Goal: Task Accomplishment & Management: Complete application form

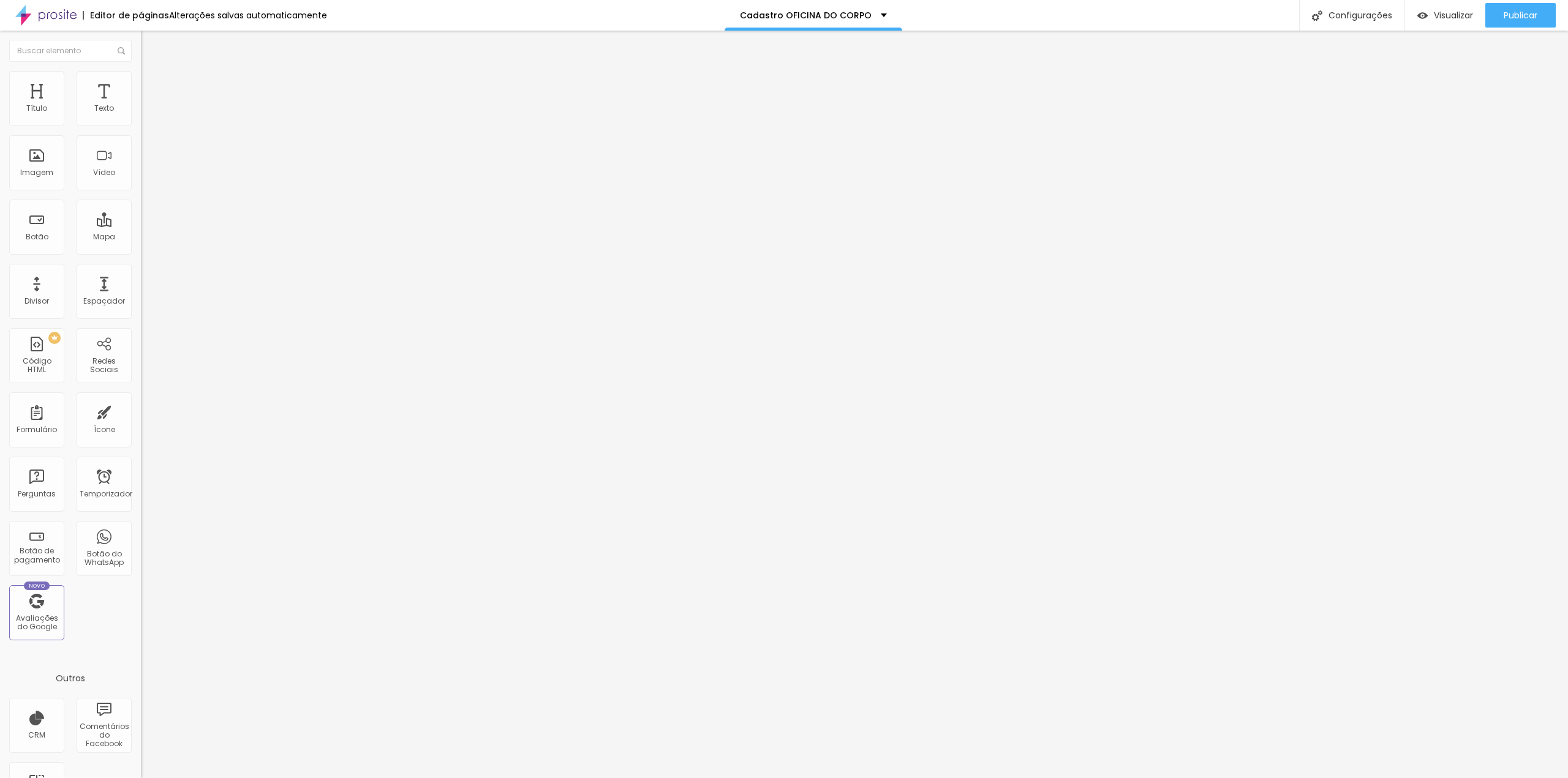
click at [141, 124] on input "24 de novembro de 2025 às 00:00" at bounding box center [209, 117] width 137 height 12
click at [109, 160] on span "Próximo mês" at bounding box center [109, 161] width 0 height 14
click at [35, 208] on div "8" at bounding box center [34, 201] width 12 height 12
type input "[DATE] 00:00"
click at [133, 183] on li "00:00" at bounding box center [146, 183] width 52 height 18
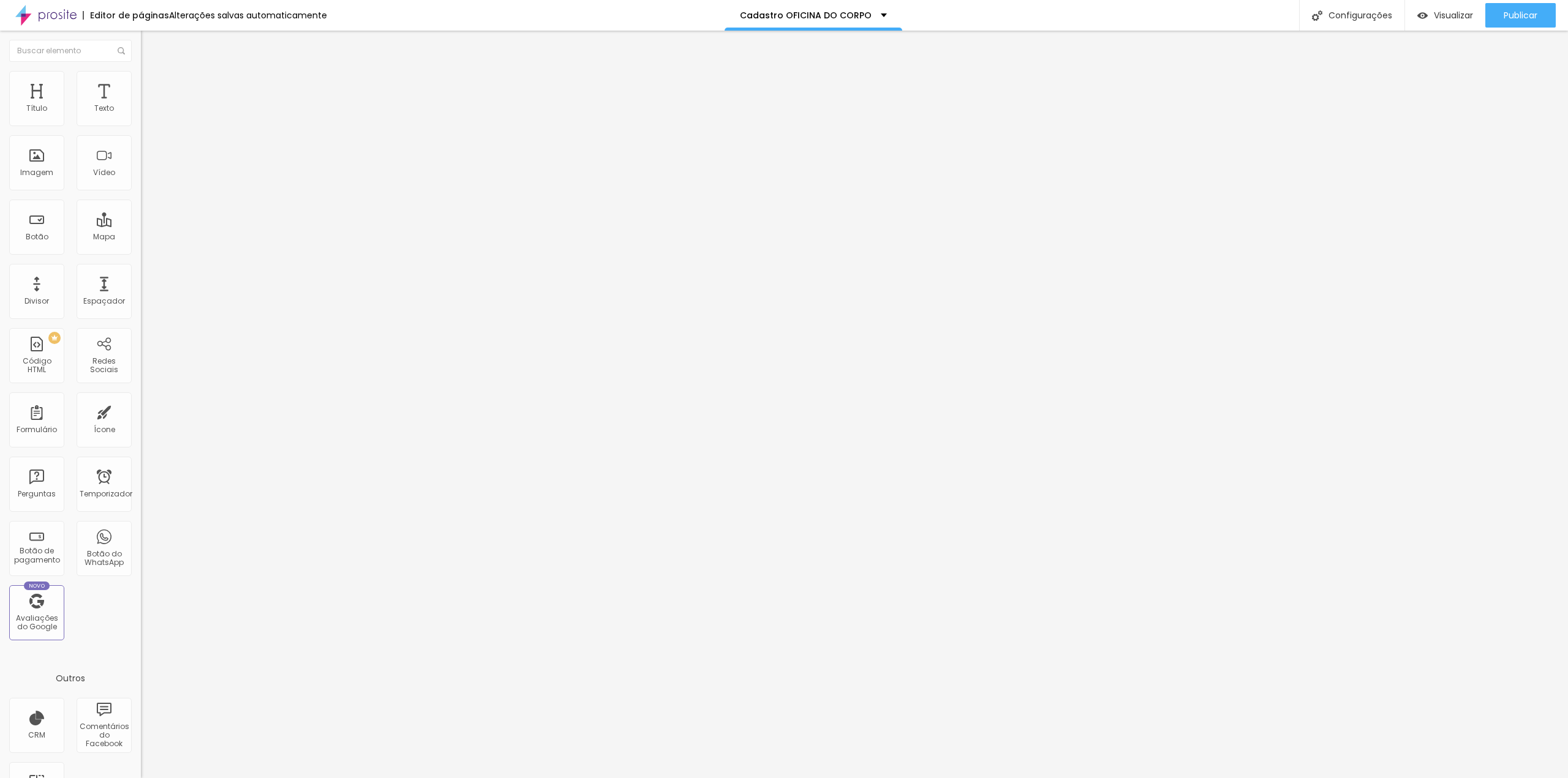
click at [149, 119] on div "MUSICANDO" at bounding box center [211, 114] width 125 height 11
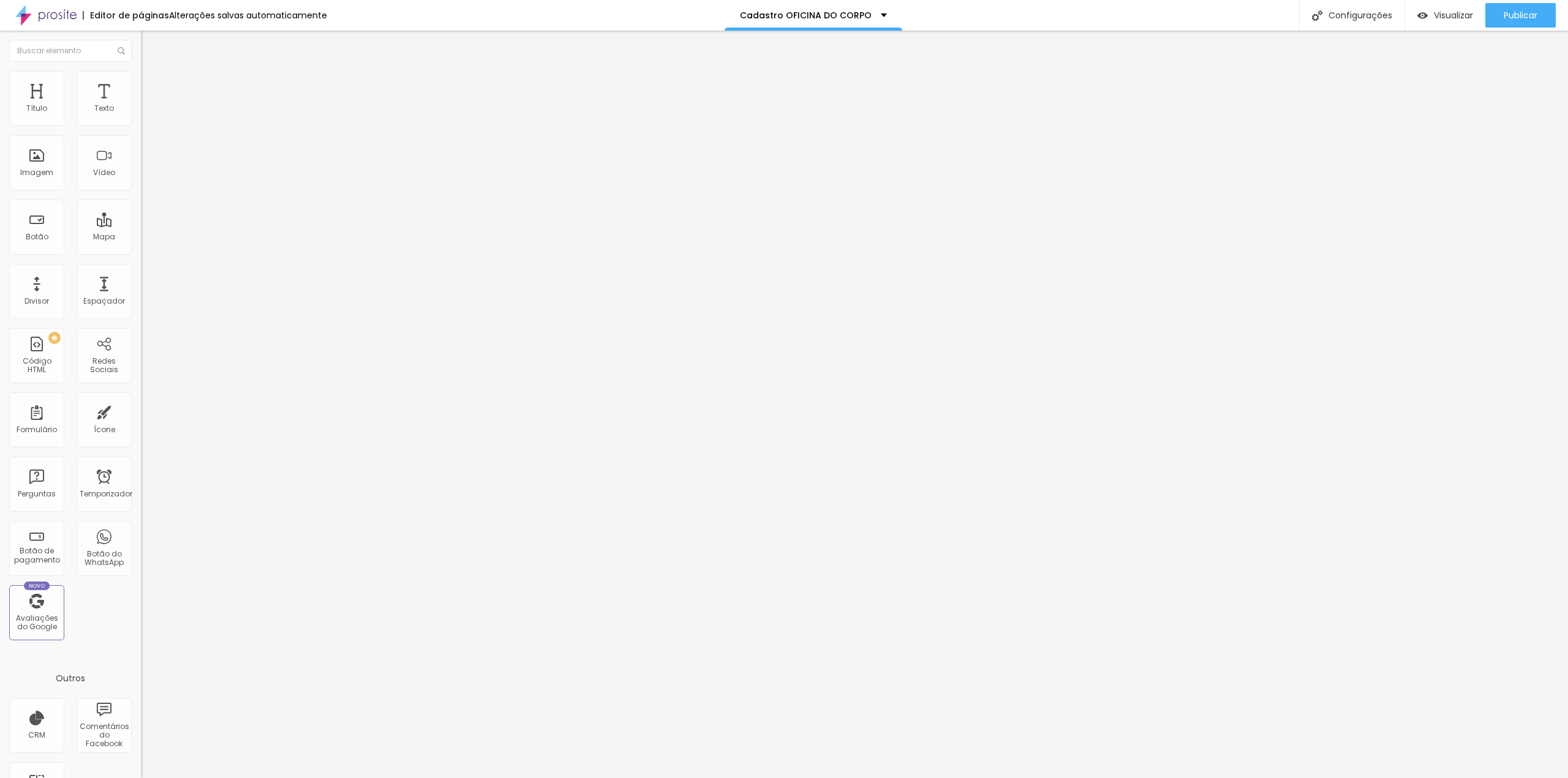
paste input "OFICINA DO CORPO"
type input "OFICINA DO CORPO"
type input "Nome COMPLETO do responsável"
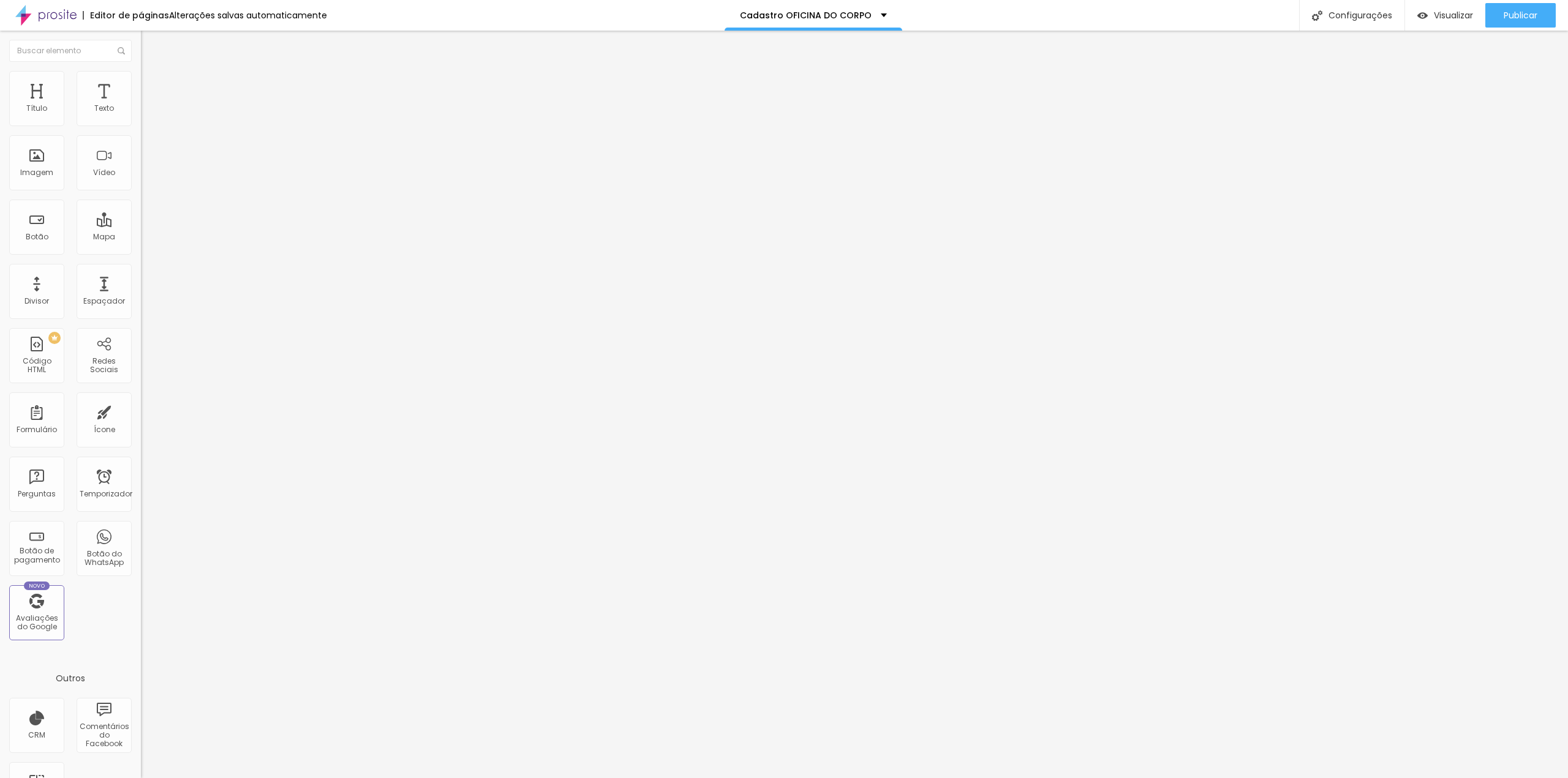
drag, startPoint x: 578, startPoint y: 538, endPoint x: 594, endPoint y: 399, distance: 139.9
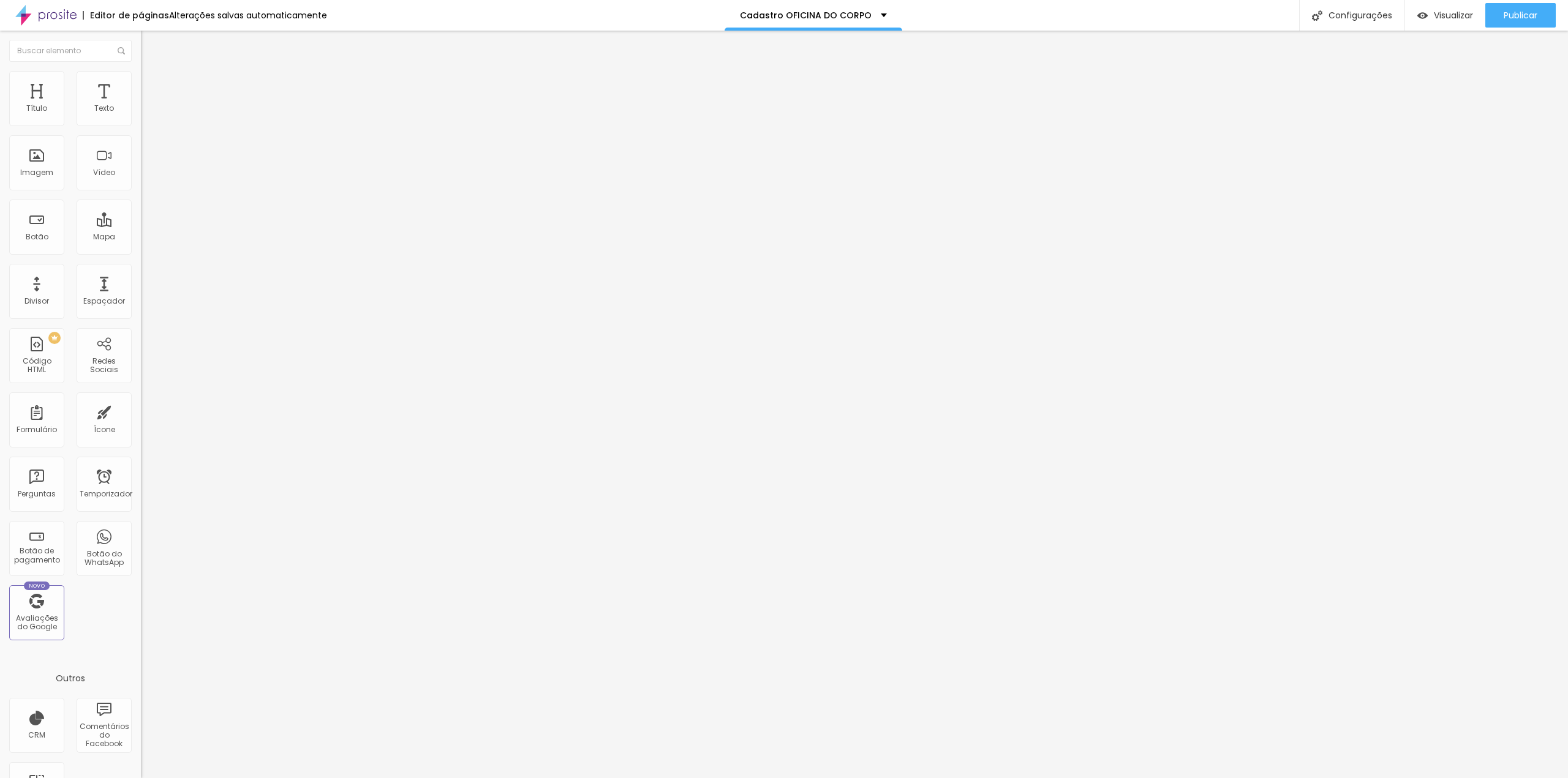
type input "Nome do(a) bailarino(a)"
drag, startPoint x: 581, startPoint y: 474, endPoint x: 591, endPoint y: 350, distance: 124.4
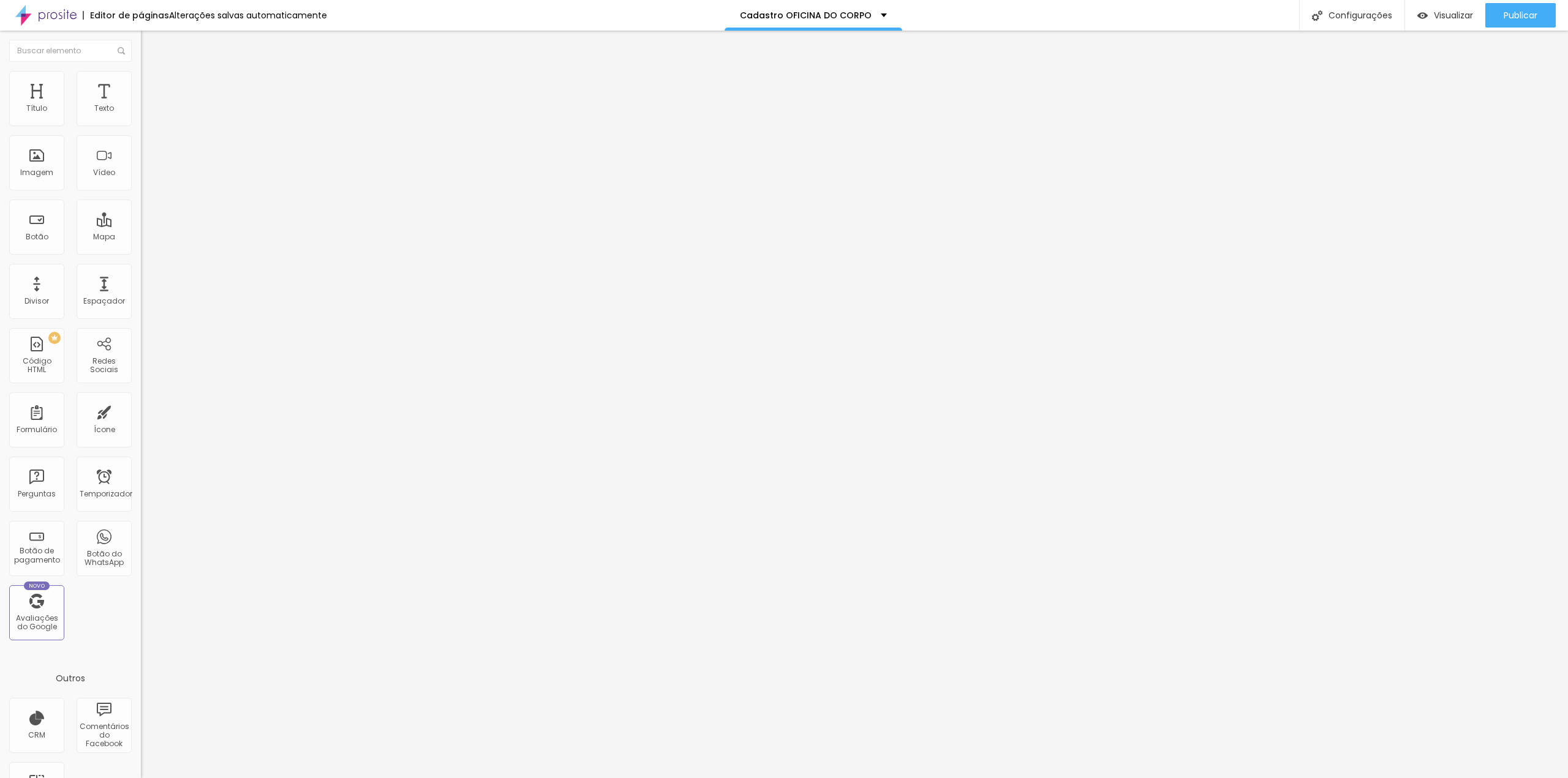
drag, startPoint x: 657, startPoint y: 337, endPoint x: 581, endPoint y: 335, distance: 76.0
type input "Coreografia(s)"
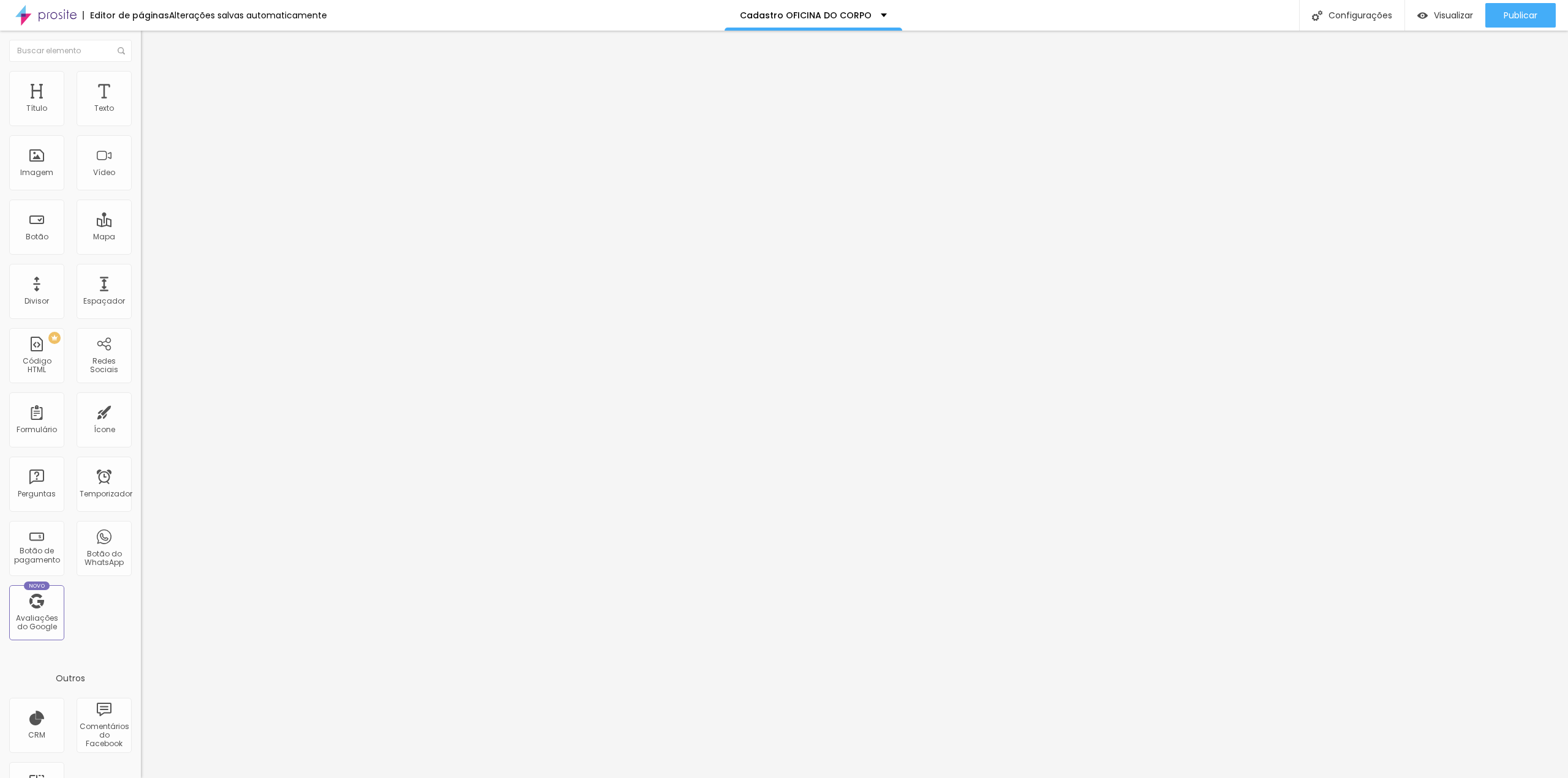
drag, startPoint x: 579, startPoint y: 509, endPoint x: 596, endPoint y: 376, distance: 134.1
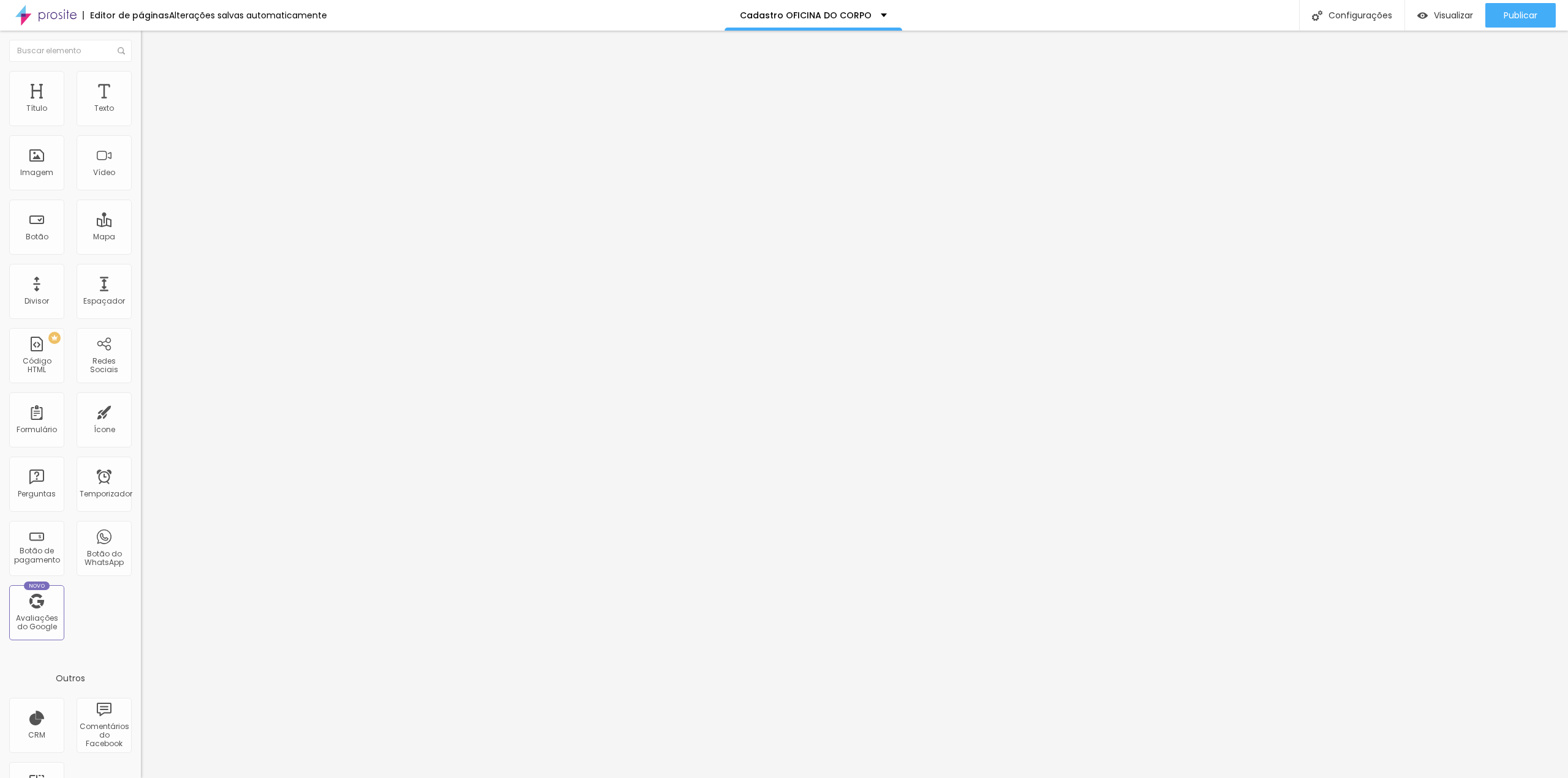
type input "Dia da apresentação"
drag, startPoint x: 637, startPoint y: 452, endPoint x: 566, endPoint y: 459, distance: 71.3
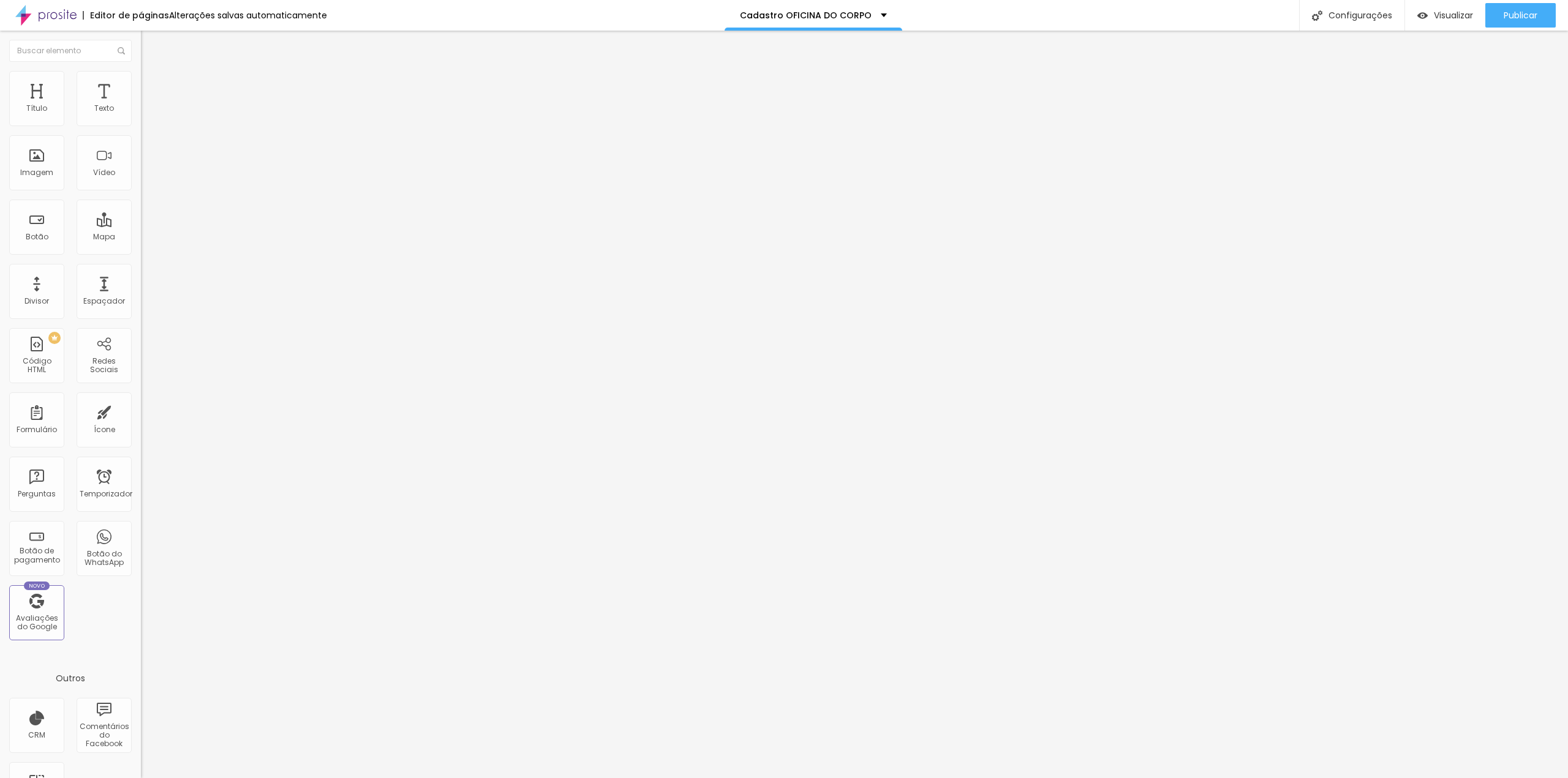
type input "Telefone com WhatsApp"
type input "DDD + Número"
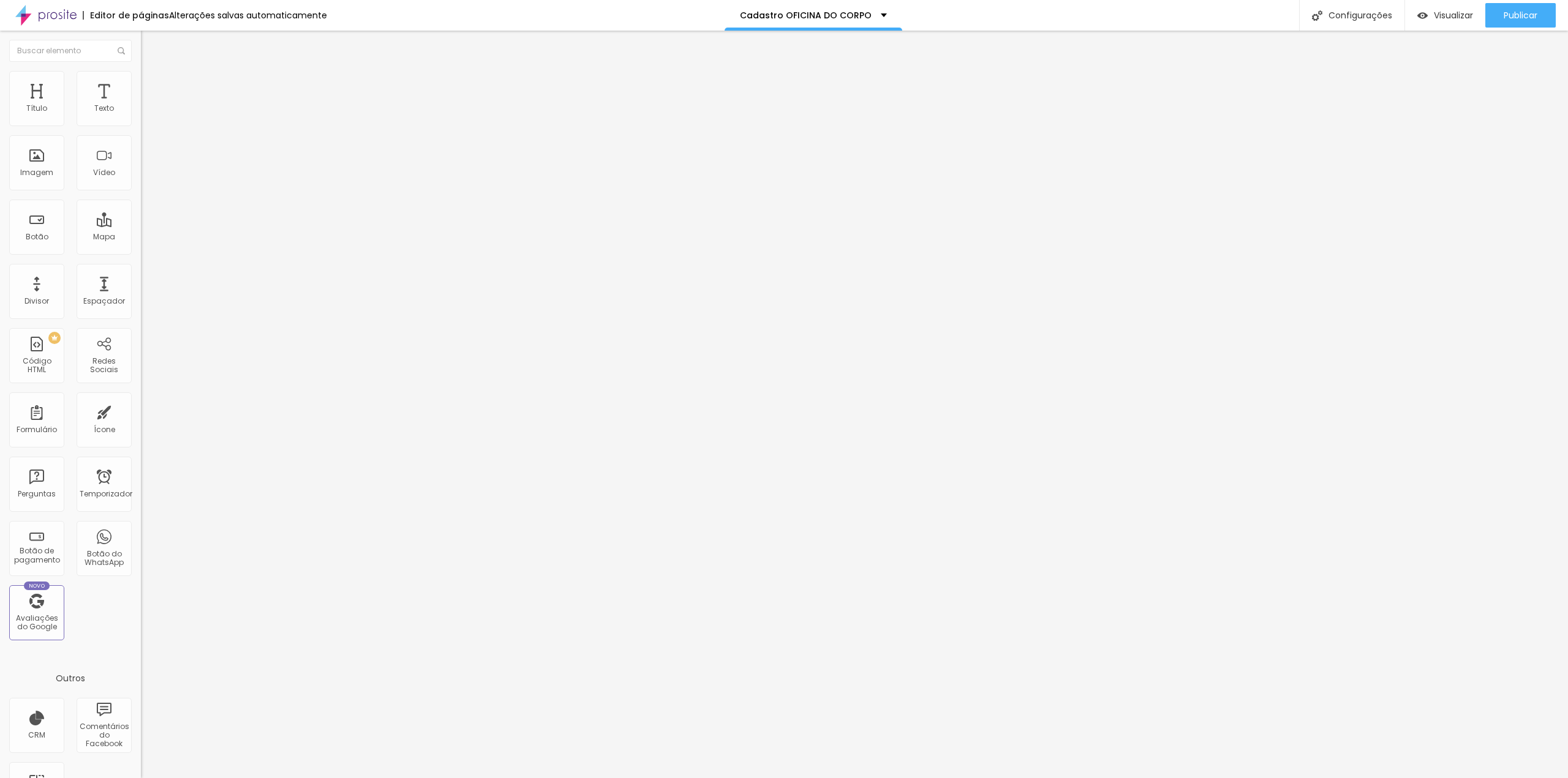
drag, startPoint x: 843, startPoint y: 439, endPoint x: 845, endPoint y: 454, distance: 15.1
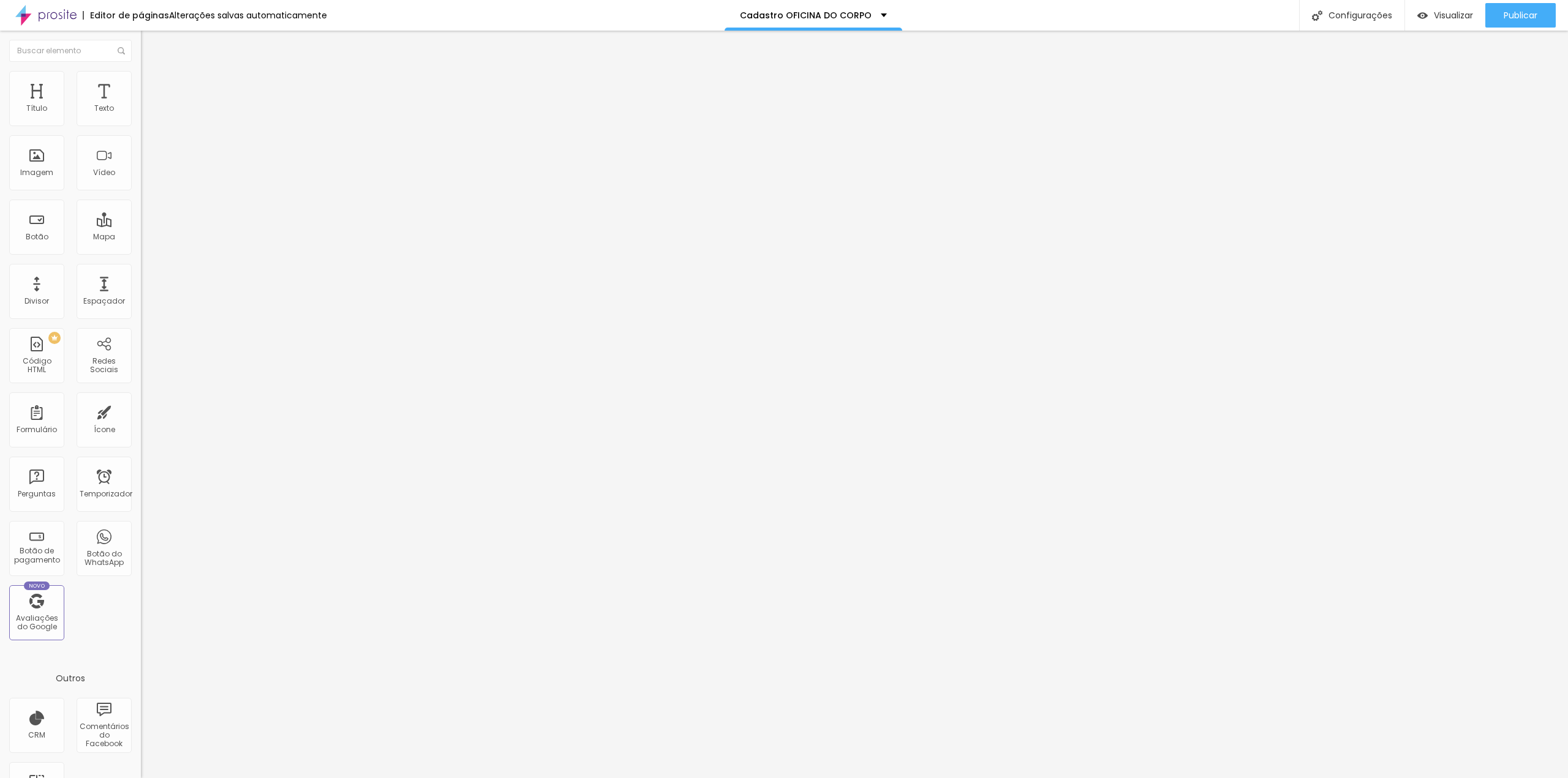
radio input "true"
paste input "[URL][DOMAIN_NAME]"
type input "[URL][DOMAIN_NAME]"
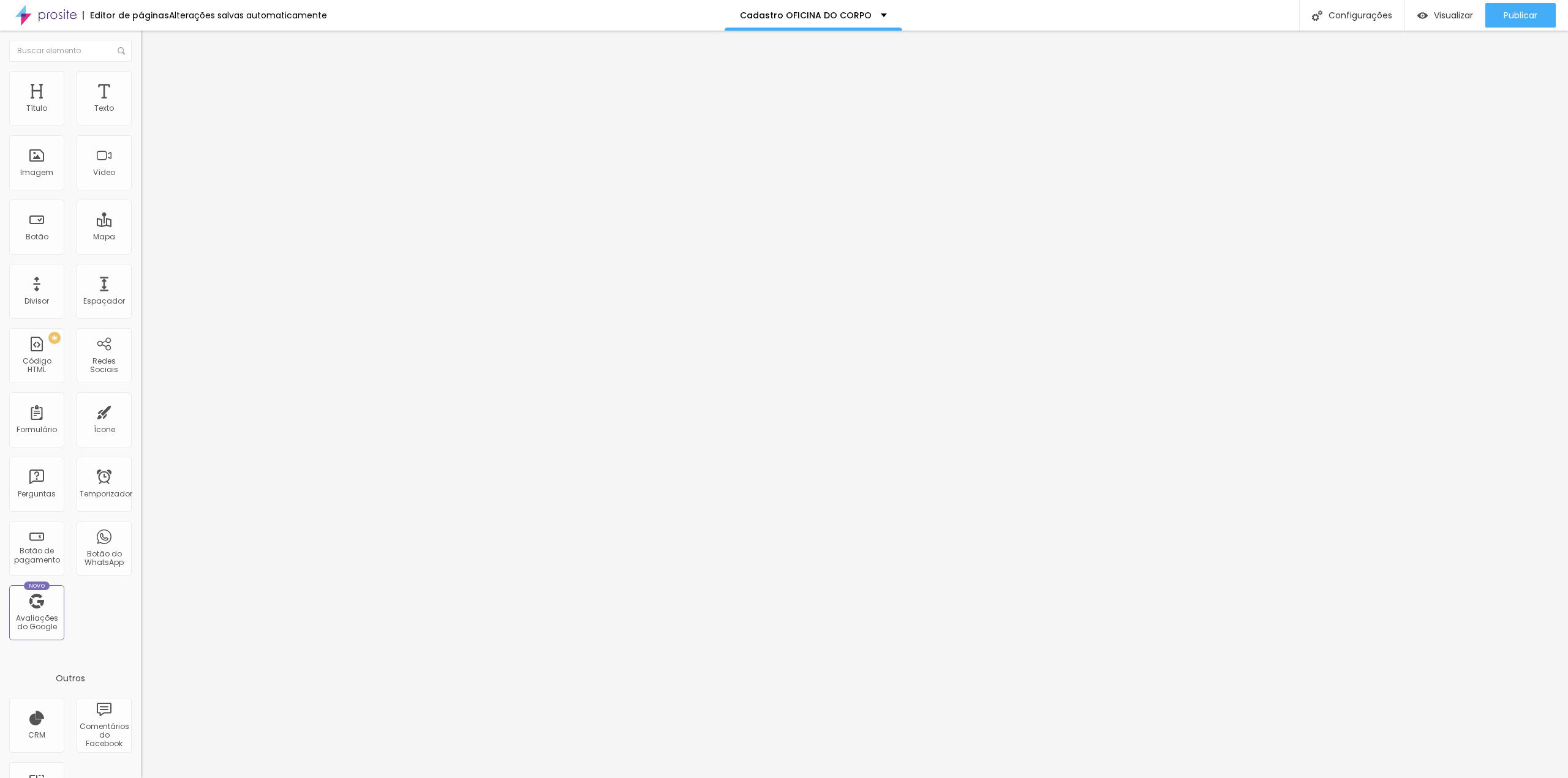
type input "Enviar e selecionar pacote"
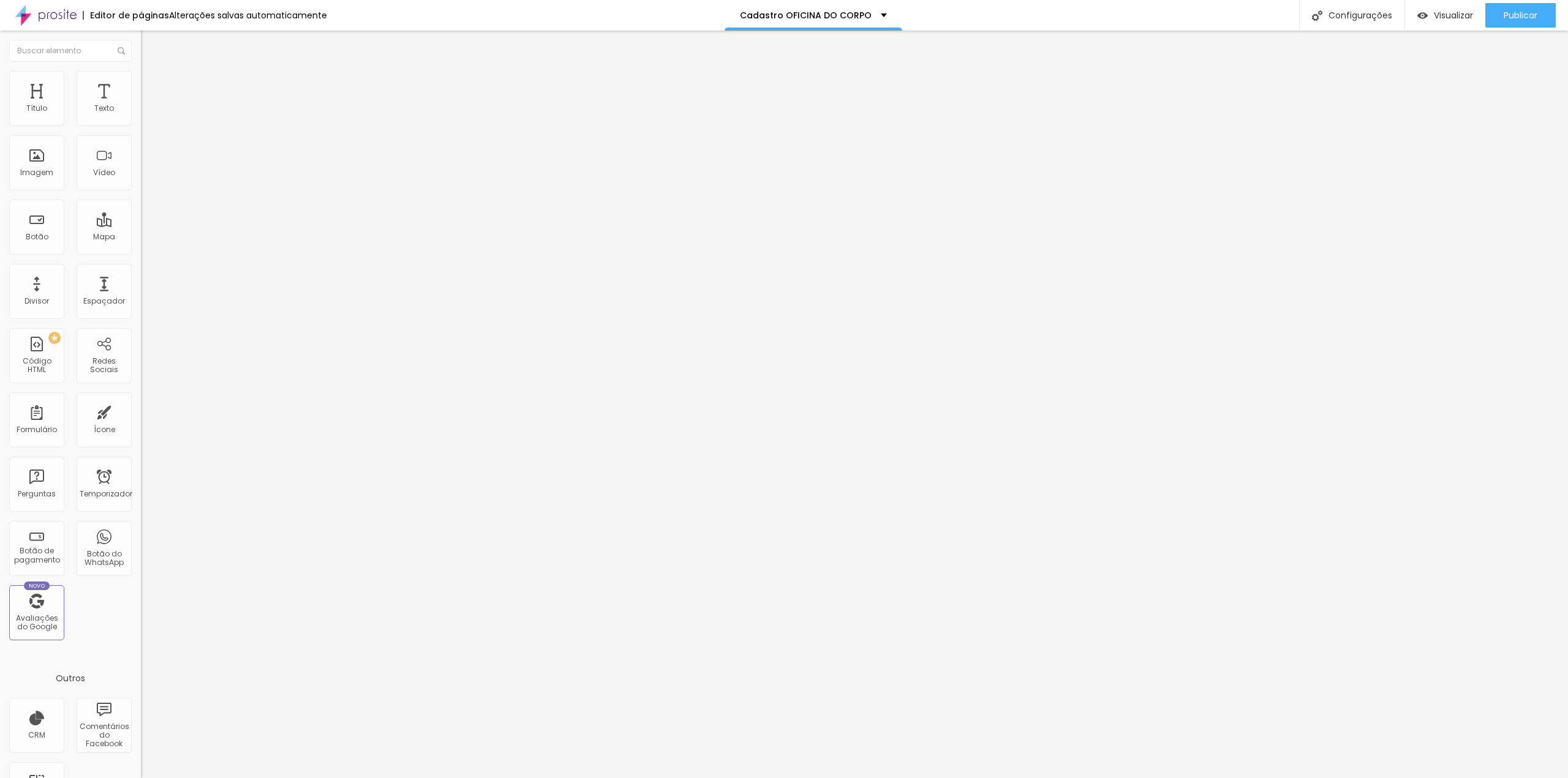
scroll to position [144, 0]
type input "[EMAIL_ADDRESS][DOMAIN_NAME]"
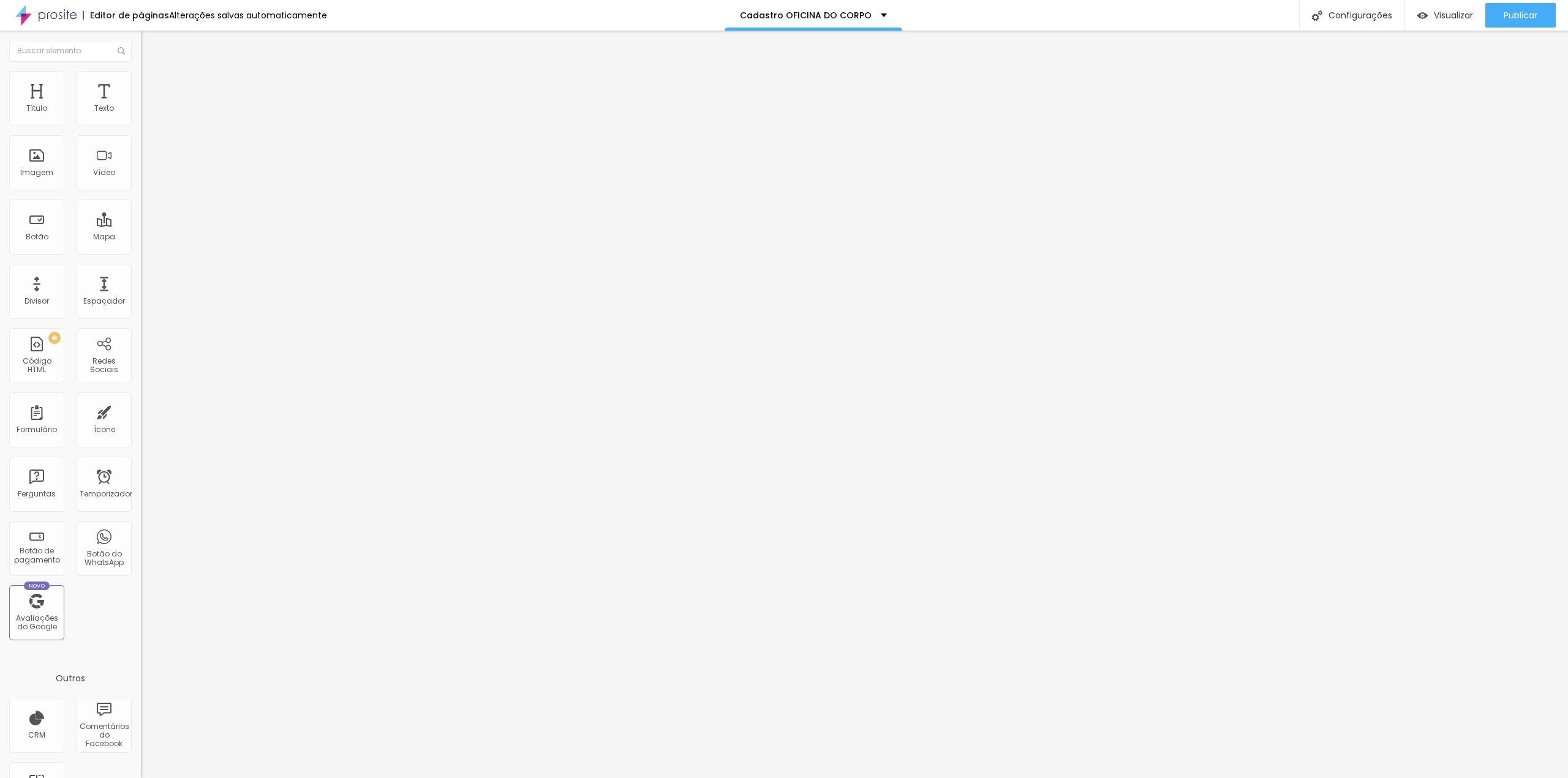
drag, startPoint x: 961, startPoint y: 606, endPoint x: 979, endPoint y: 606, distance: 18.0
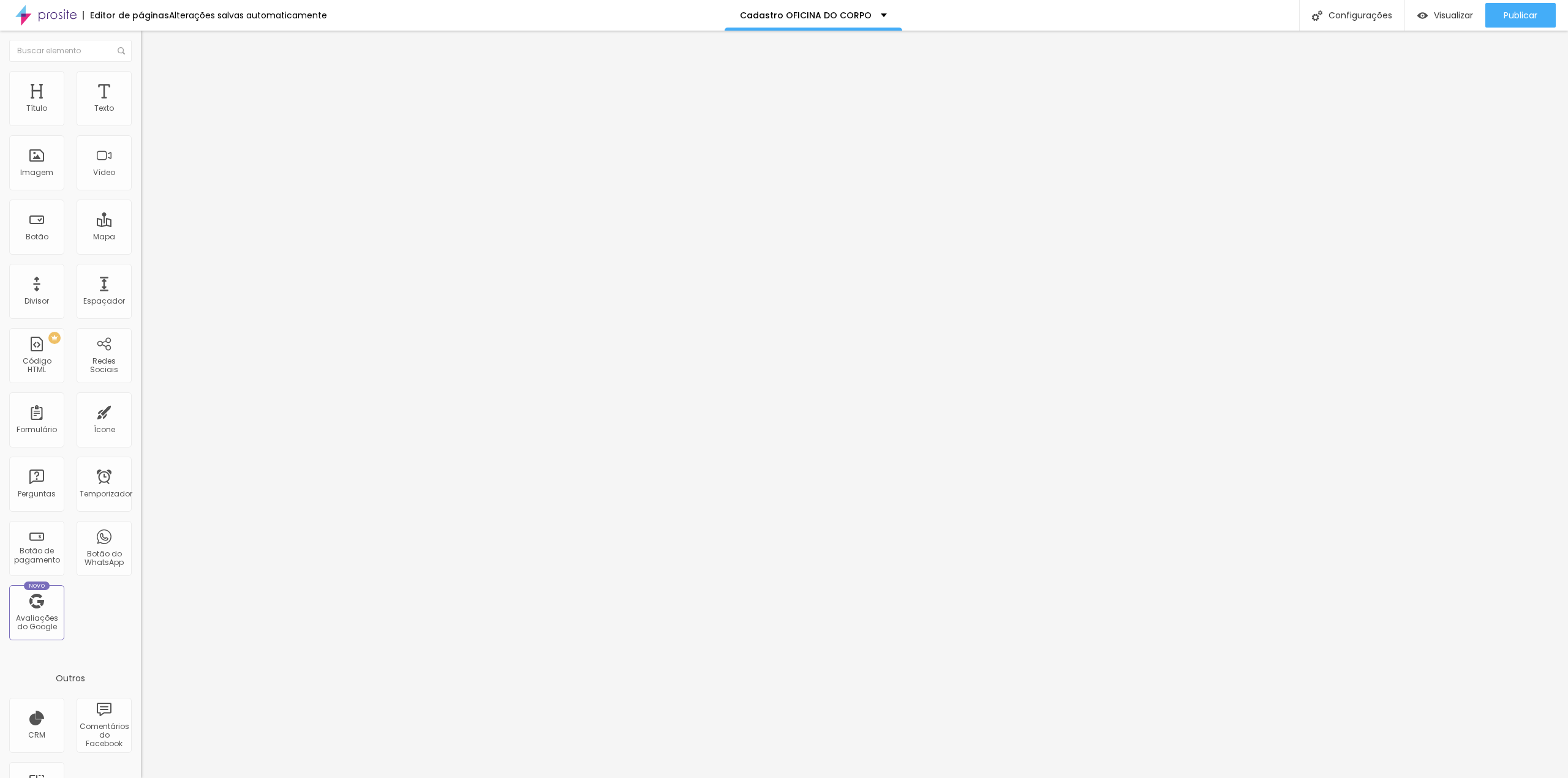
scroll to position [0, 0]
click at [1334, 19] on font "Configurações" at bounding box center [1360, 14] width 64 height 12
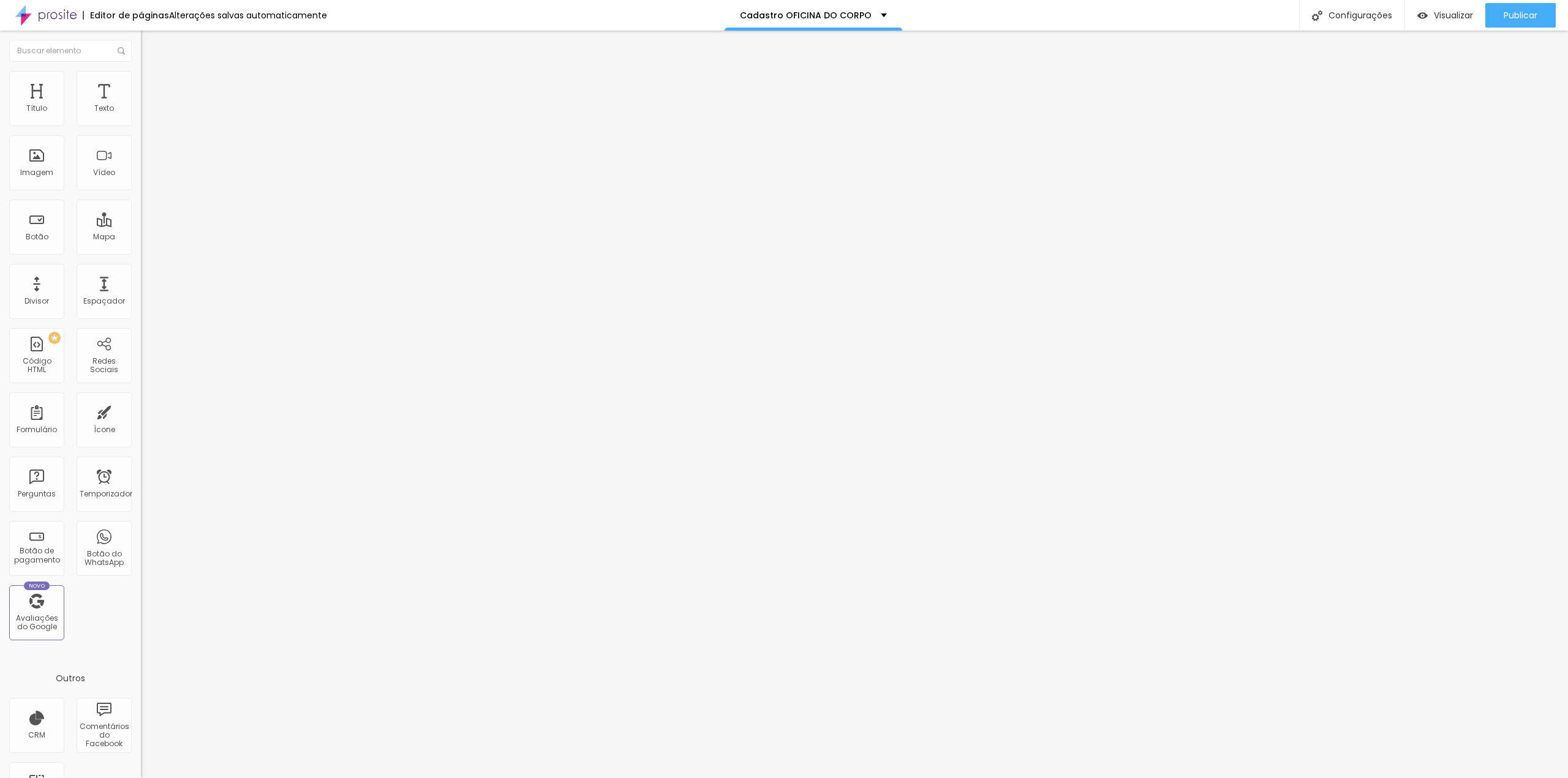
drag, startPoint x: 794, startPoint y: 252, endPoint x: 714, endPoint y: 245, distance: 80.3
drag, startPoint x: 961, startPoint y: 482, endPoint x: 909, endPoint y: 482, distance: 52.0
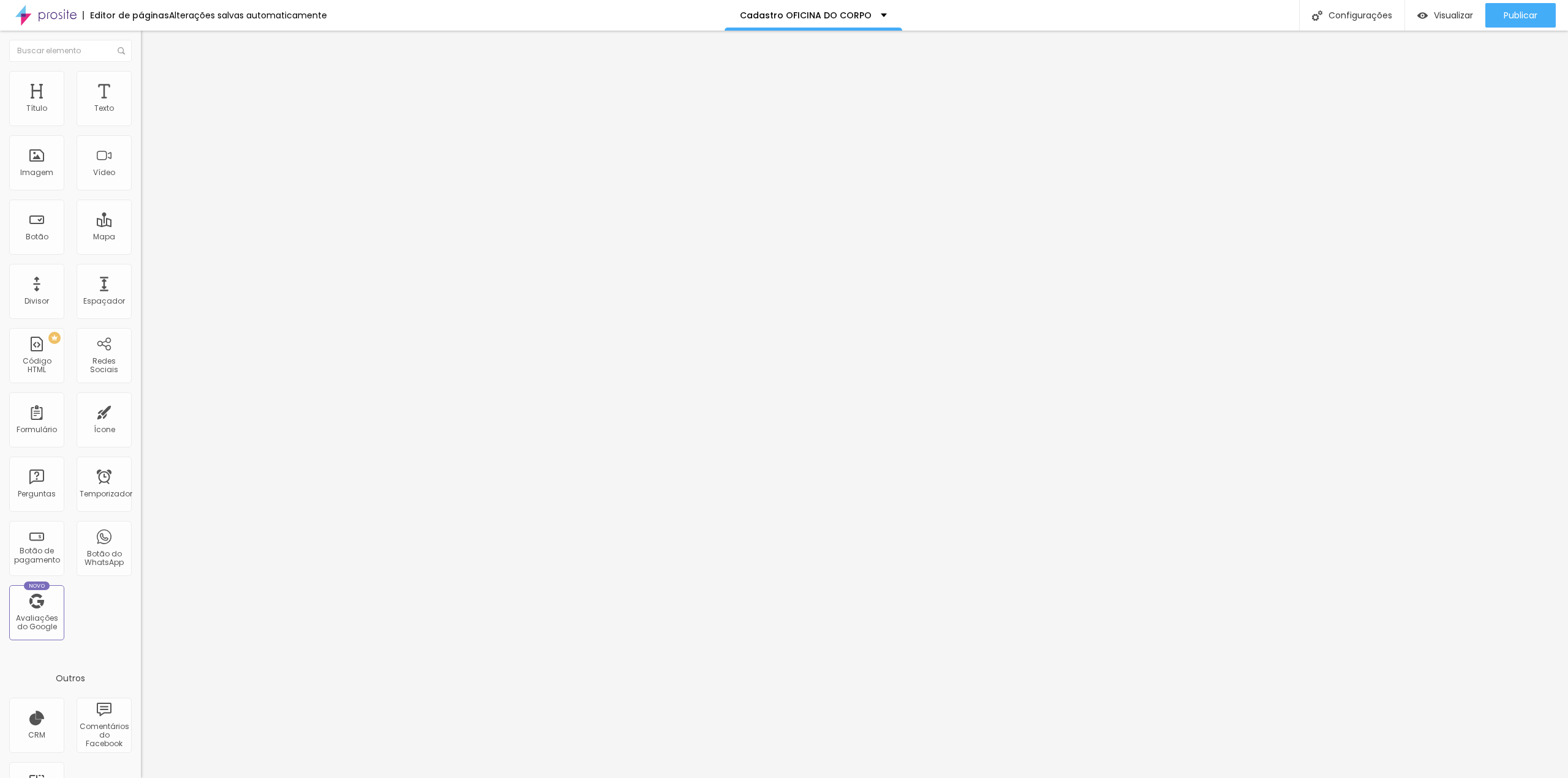
paste input "OFICINA DO CORP"
type input "Studio Nanah D´[PERSON_NAME] e Combos Fotográficos OFICINA DO CORPO"
drag, startPoint x: 608, startPoint y: 256, endPoint x: 633, endPoint y: 286, distance: 39.1
drag, startPoint x: 974, startPoint y: 409, endPoint x: 911, endPoint y: 406, distance: 63.1
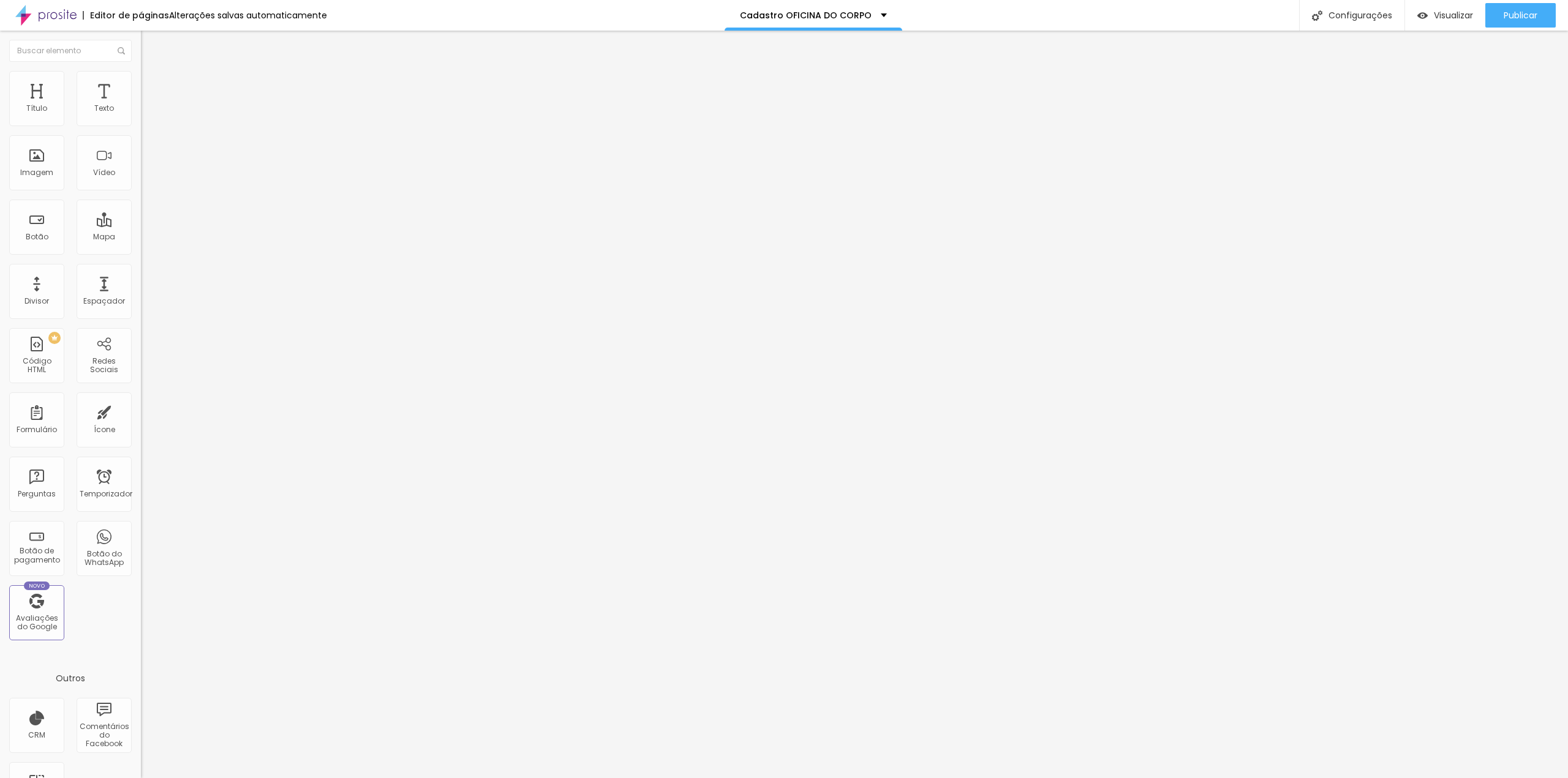
paste input "OFICINA DO CORP"
type input "Studio Nanah D´[PERSON_NAME] e Combos Fotográficos OFICINA DO CORPO"
click at [997, 777] on div at bounding box center [784, 791] width 1568 height 11
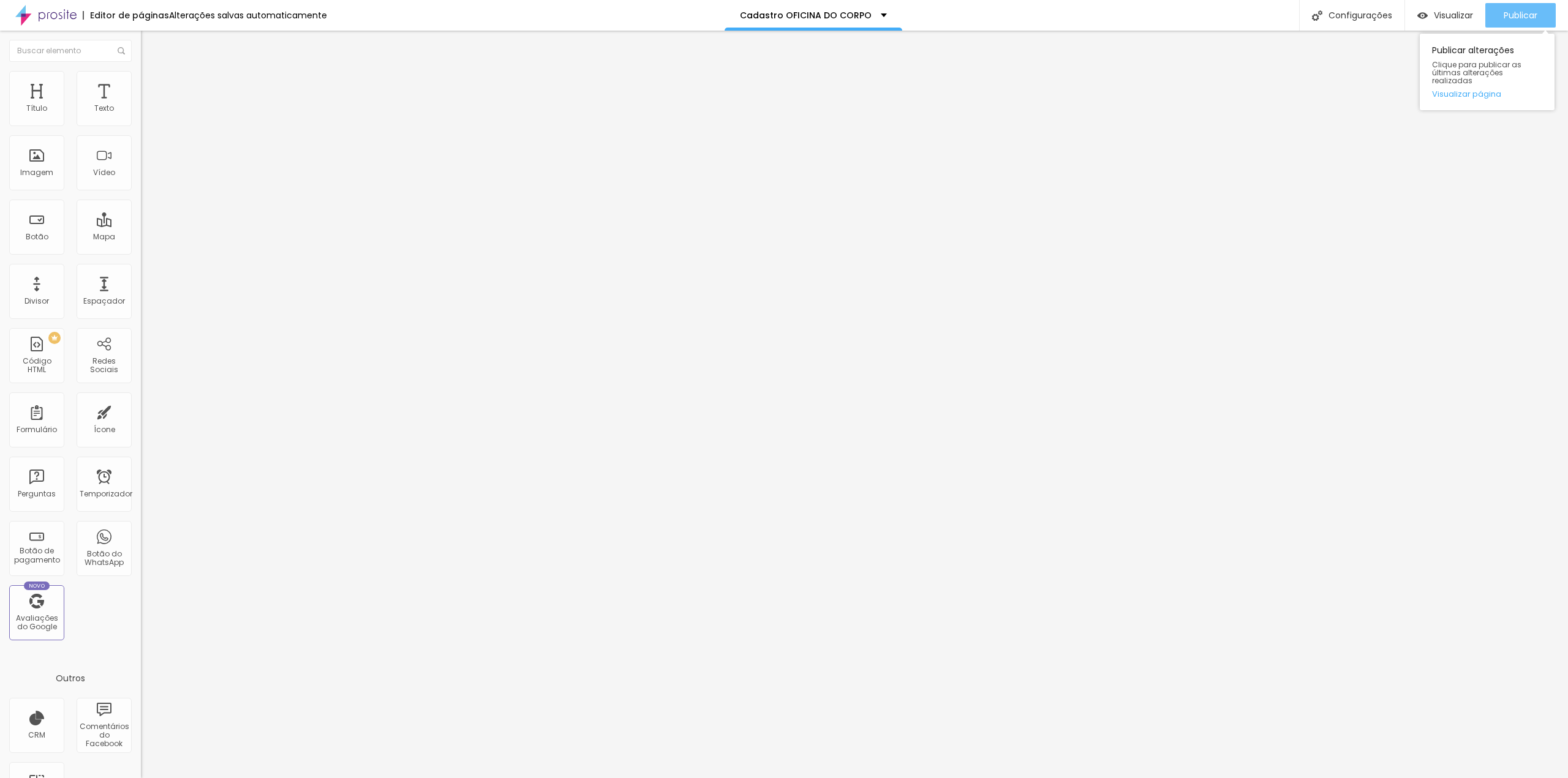
click at [1504, 15] on font "Publicar" at bounding box center [1520, 14] width 34 height 12
click at [141, 124] on img at bounding box center [144, 127] width 7 height 7
click at [993, 777] on div at bounding box center [784, 791] width 1568 height 11
click at [149, 119] on font "OFICINA DO CORPO" at bounding box center [183, 113] width 69 height 10
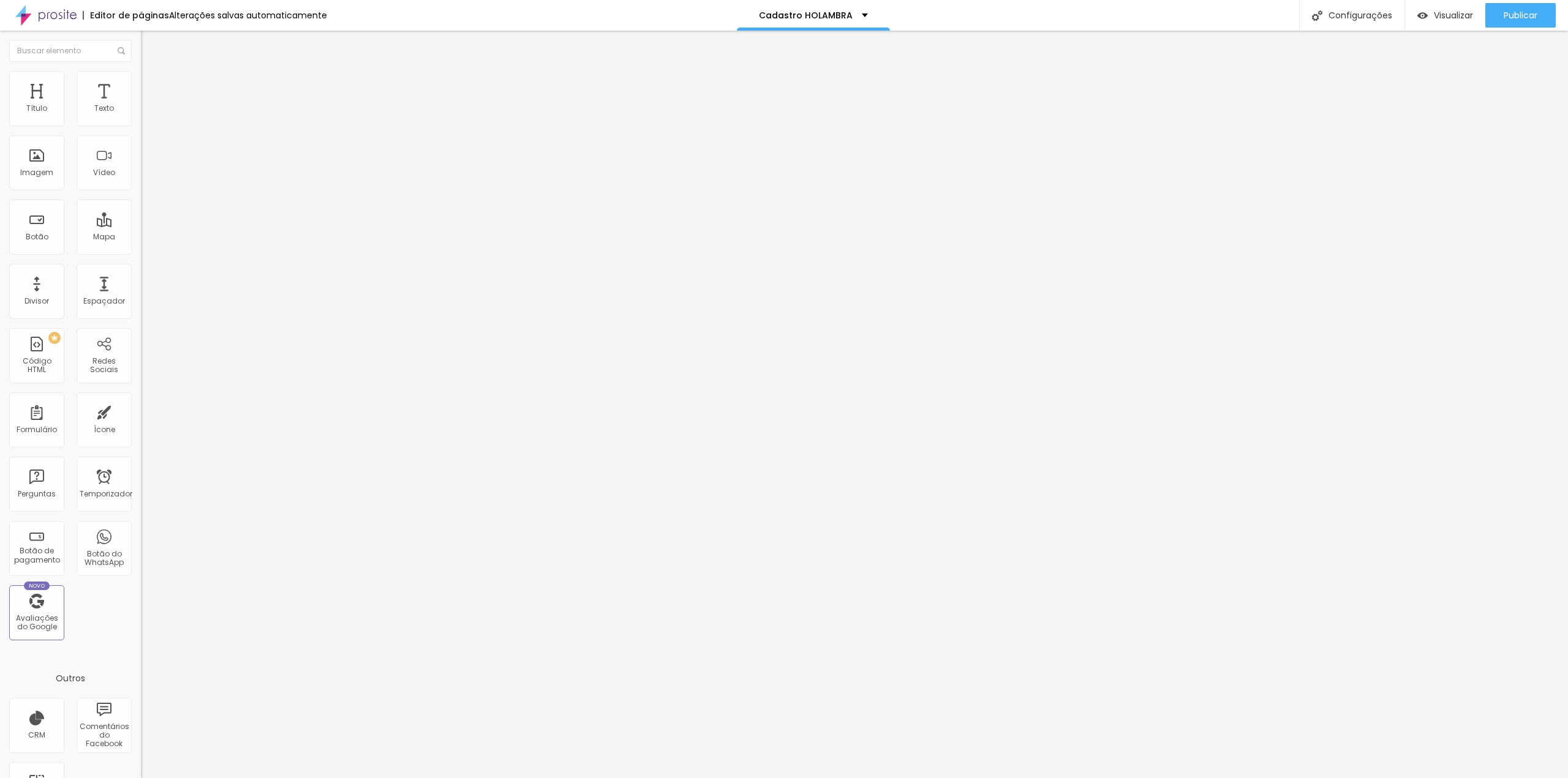
paste input "HOLAMBRA"
type input "HOLAMBRA"
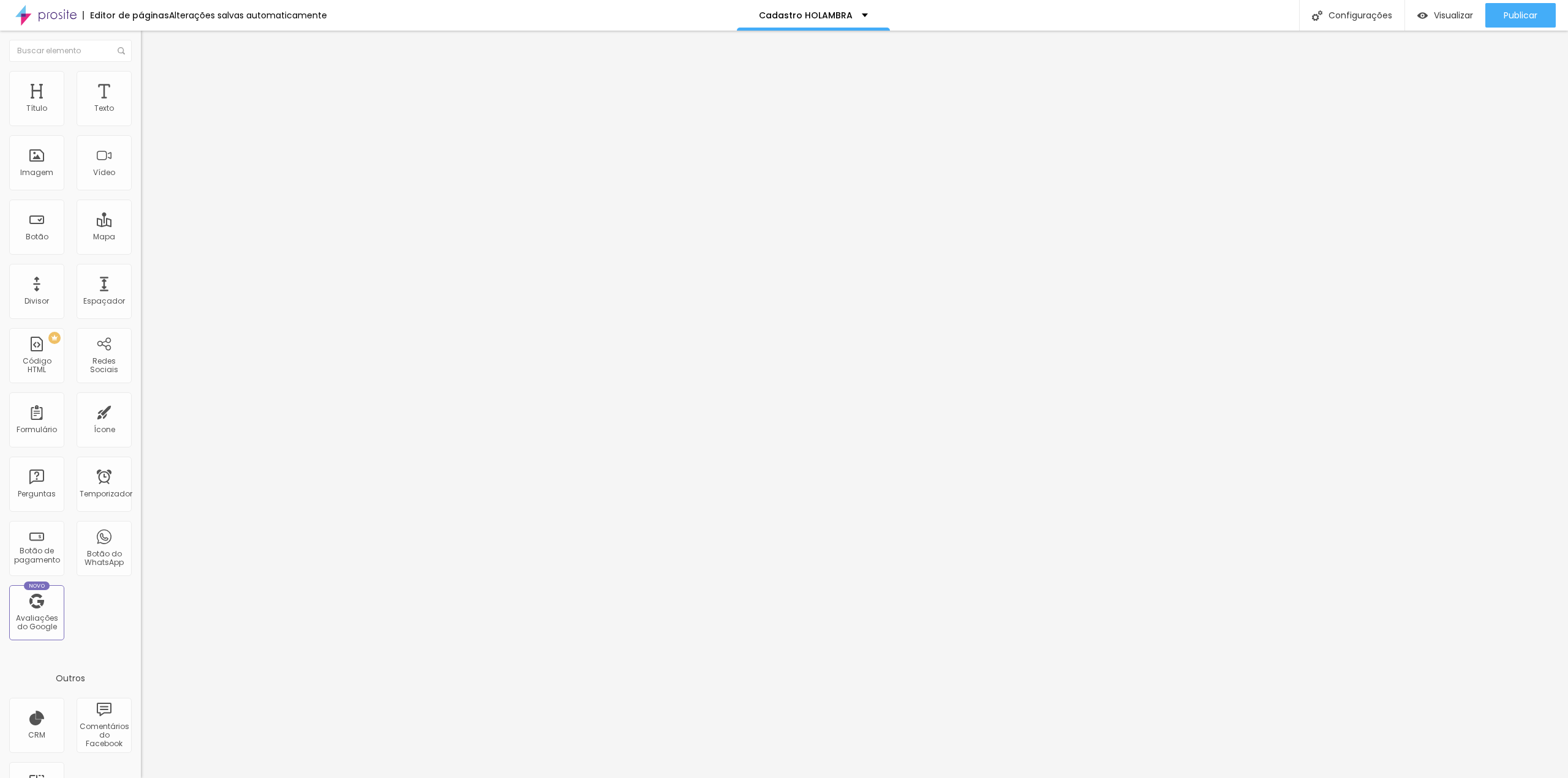
type input "Nome COMPLETO do responsável"
drag, startPoint x: 581, startPoint y: 497, endPoint x: 578, endPoint y: 359, distance: 138.0
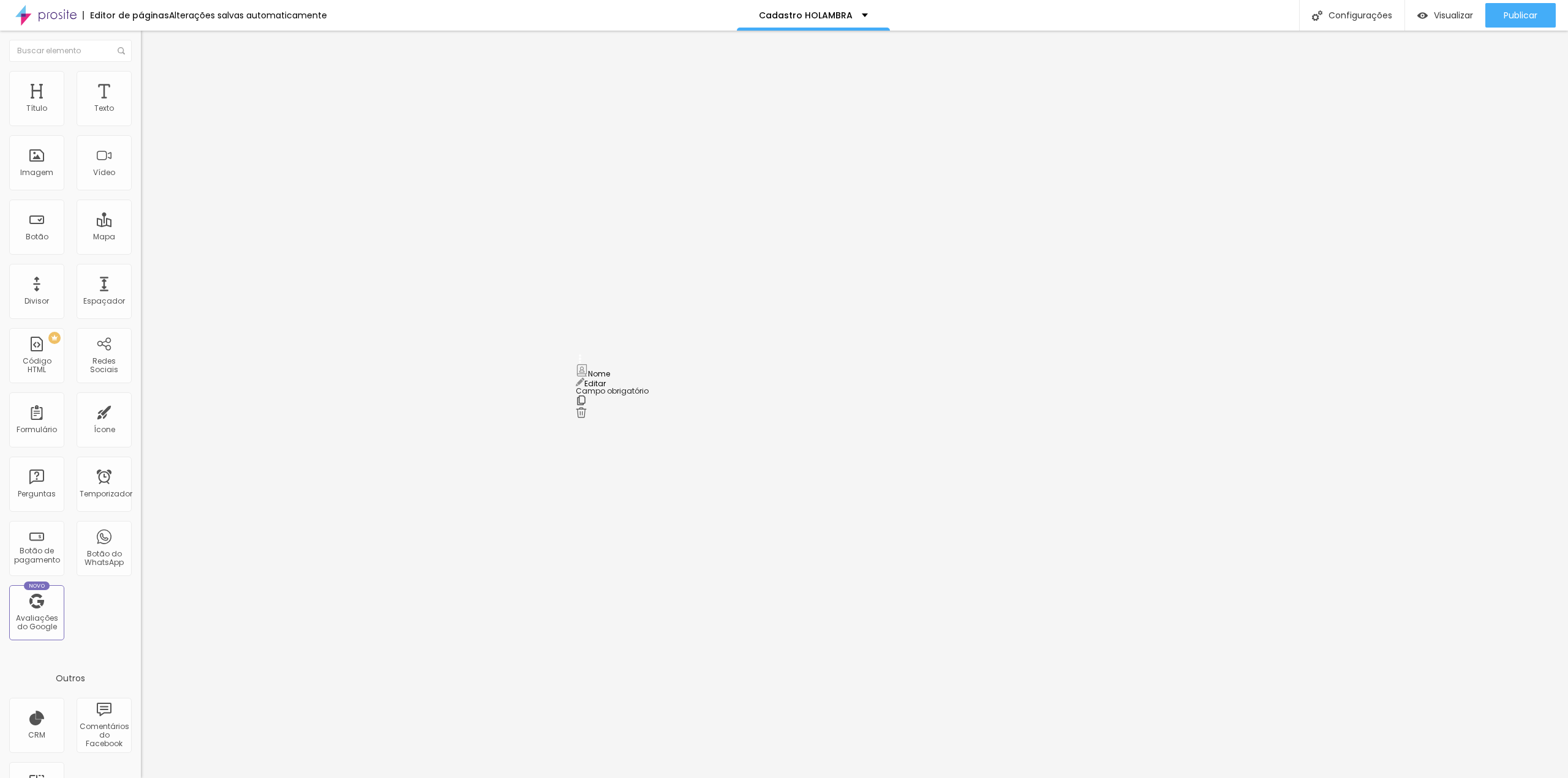
type input "Nome do(a) ginasta"
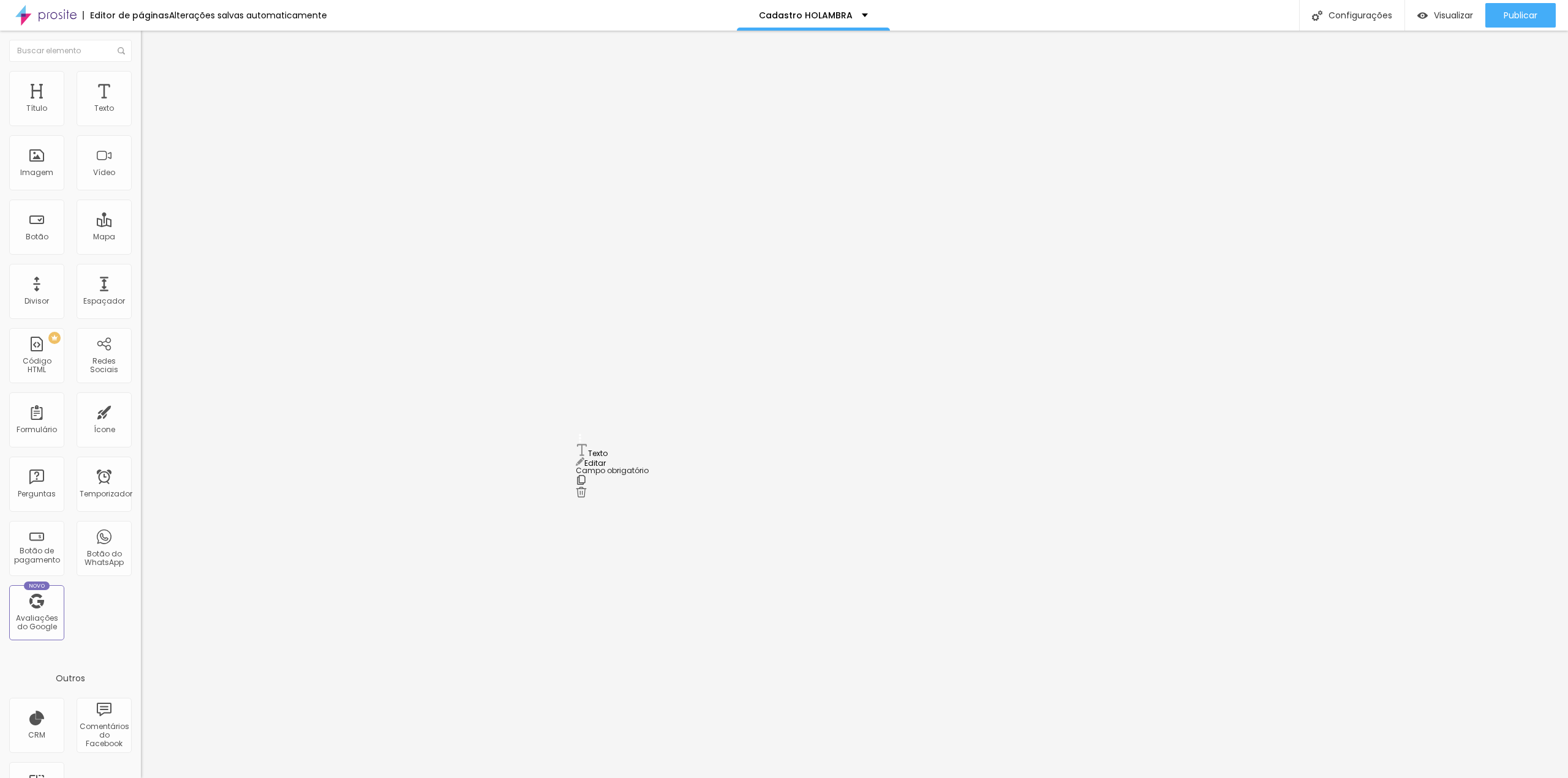
drag, startPoint x: 591, startPoint y: 525, endPoint x: 595, endPoint y: 451, distance: 74.1
drag, startPoint x: 661, startPoint y: 452, endPoint x: 576, endPoint y: 447, distance: 85.1
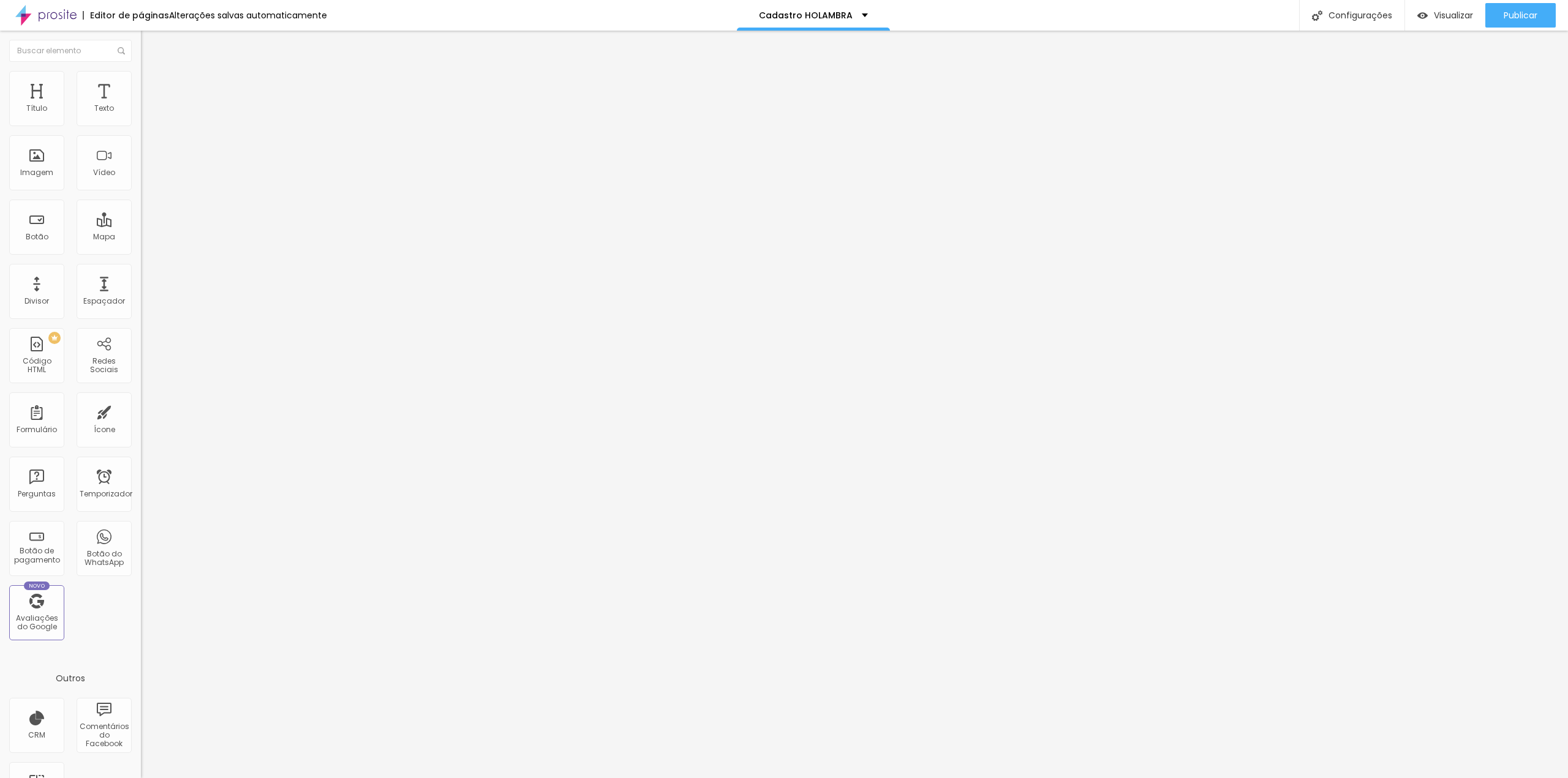
type input "Coreografia(s)"
drag, startPoint x: 581, startPoint y: 470, endPoint x: 602, endPoint y: 392, distance: 80.8
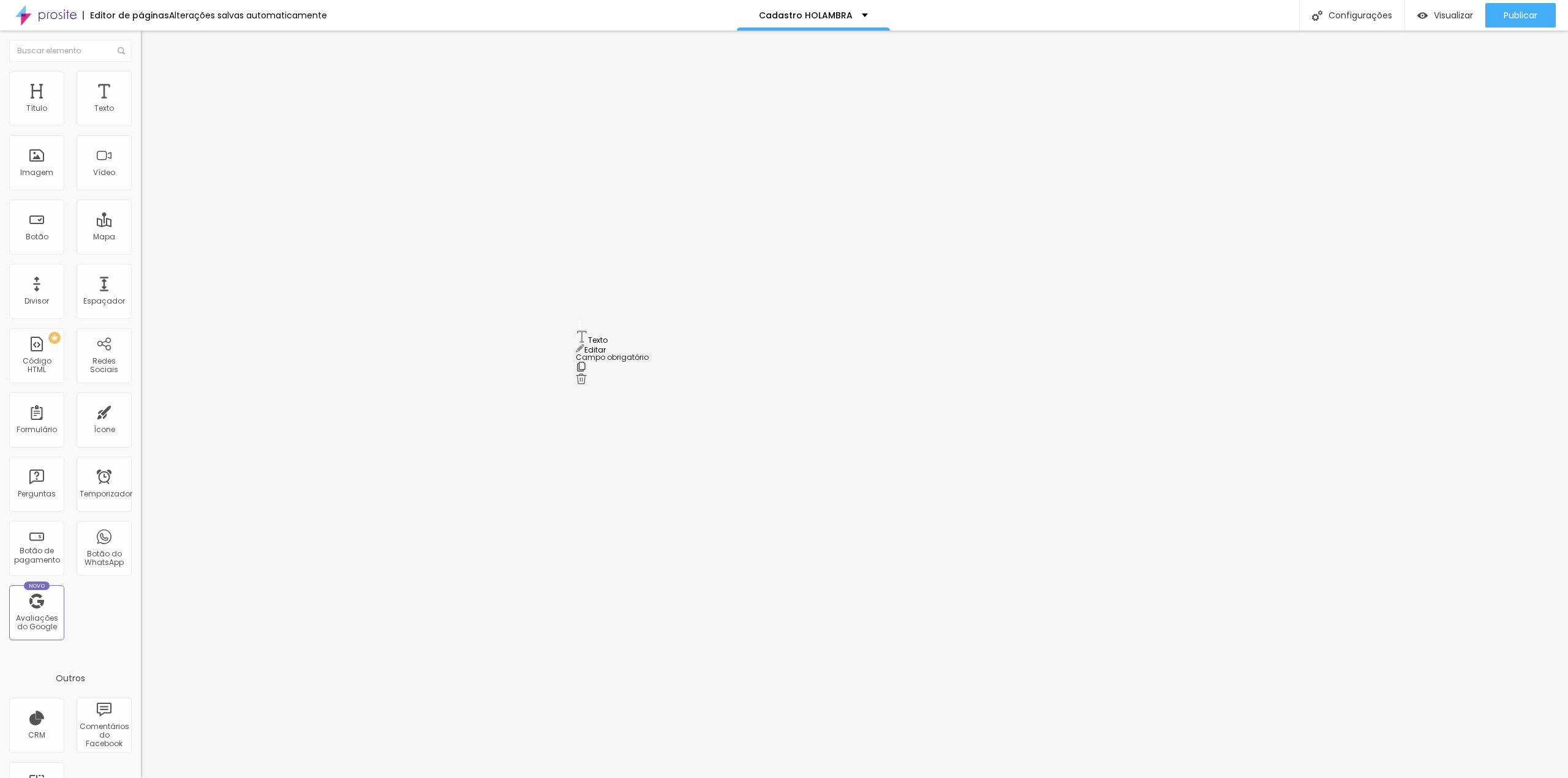
drag, startPoint x: 583, startPoint y: 426, endPoint x: 593, endPoint y: 334, distance: 92.5
drag, startPoint x: 659, startPoint y: 363, endPoint x: 603, endPoint y: 379, distance: 58.2
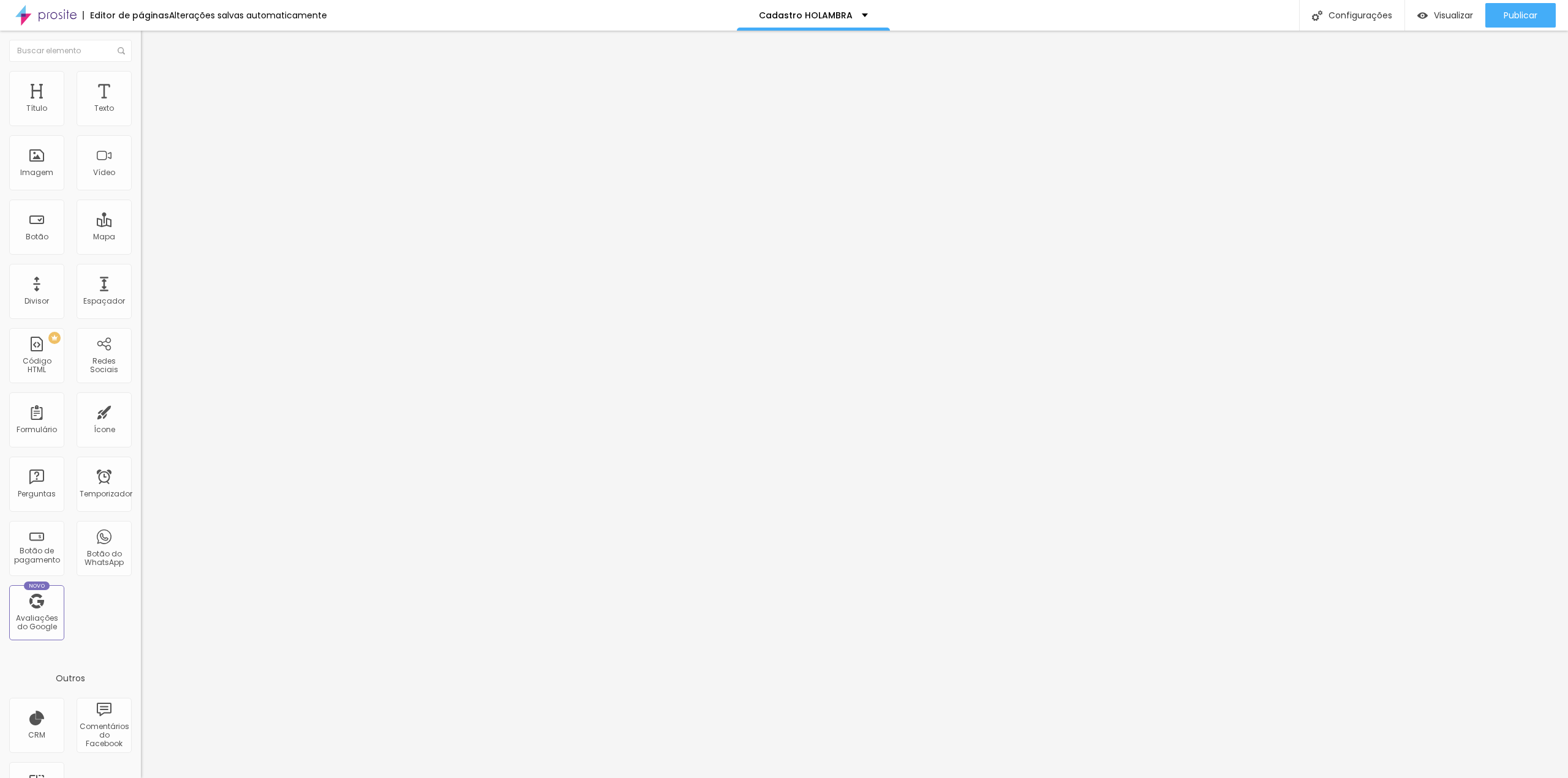
type input "Horário da apresentação"
drag, startPoint x: 665, startPoint y: 504, endPoint x: 598, endPoint y: 502, distance: 67.0
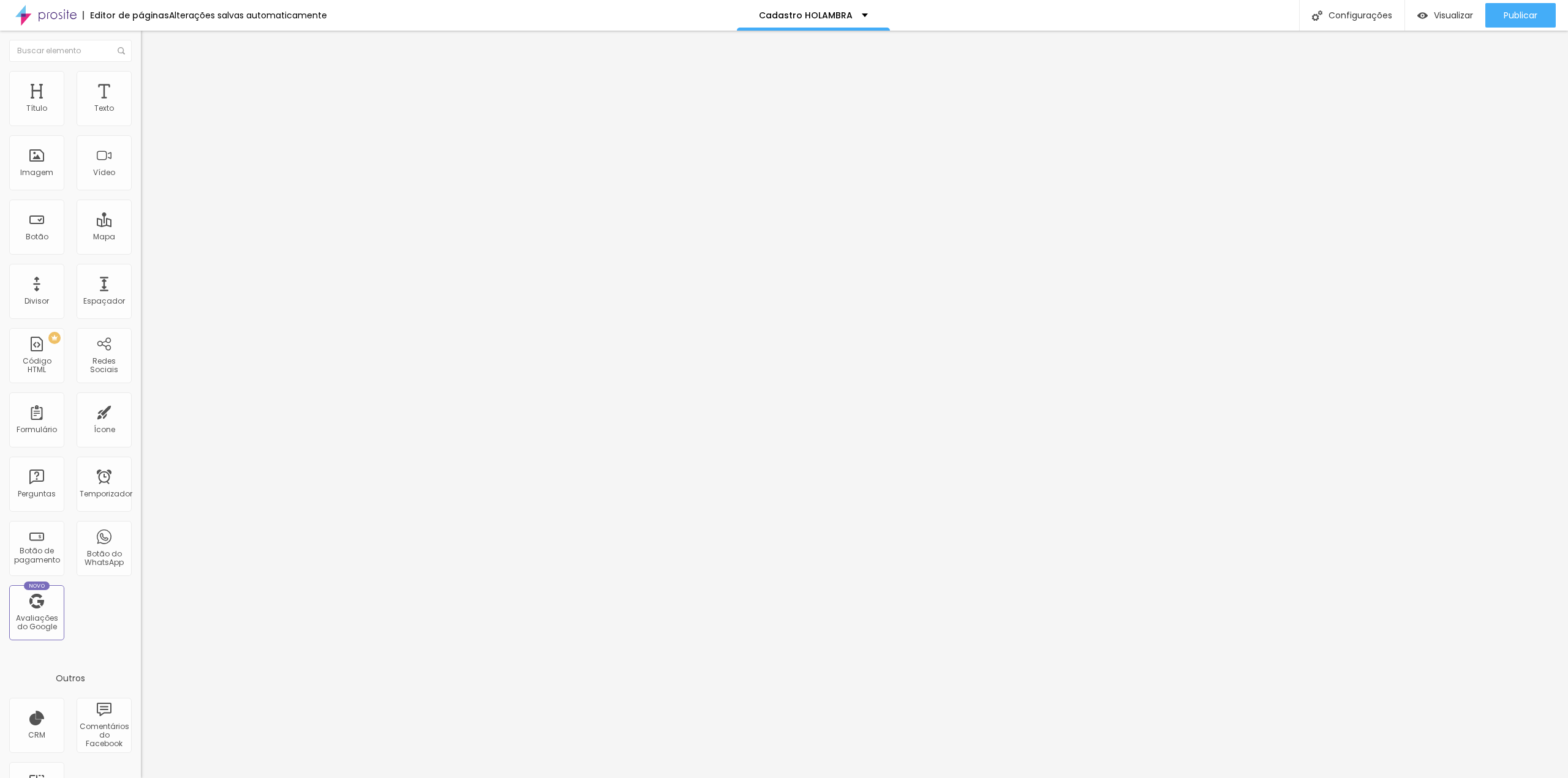
type input "Telefone com WhatsApp"
type input "DDD + Número"
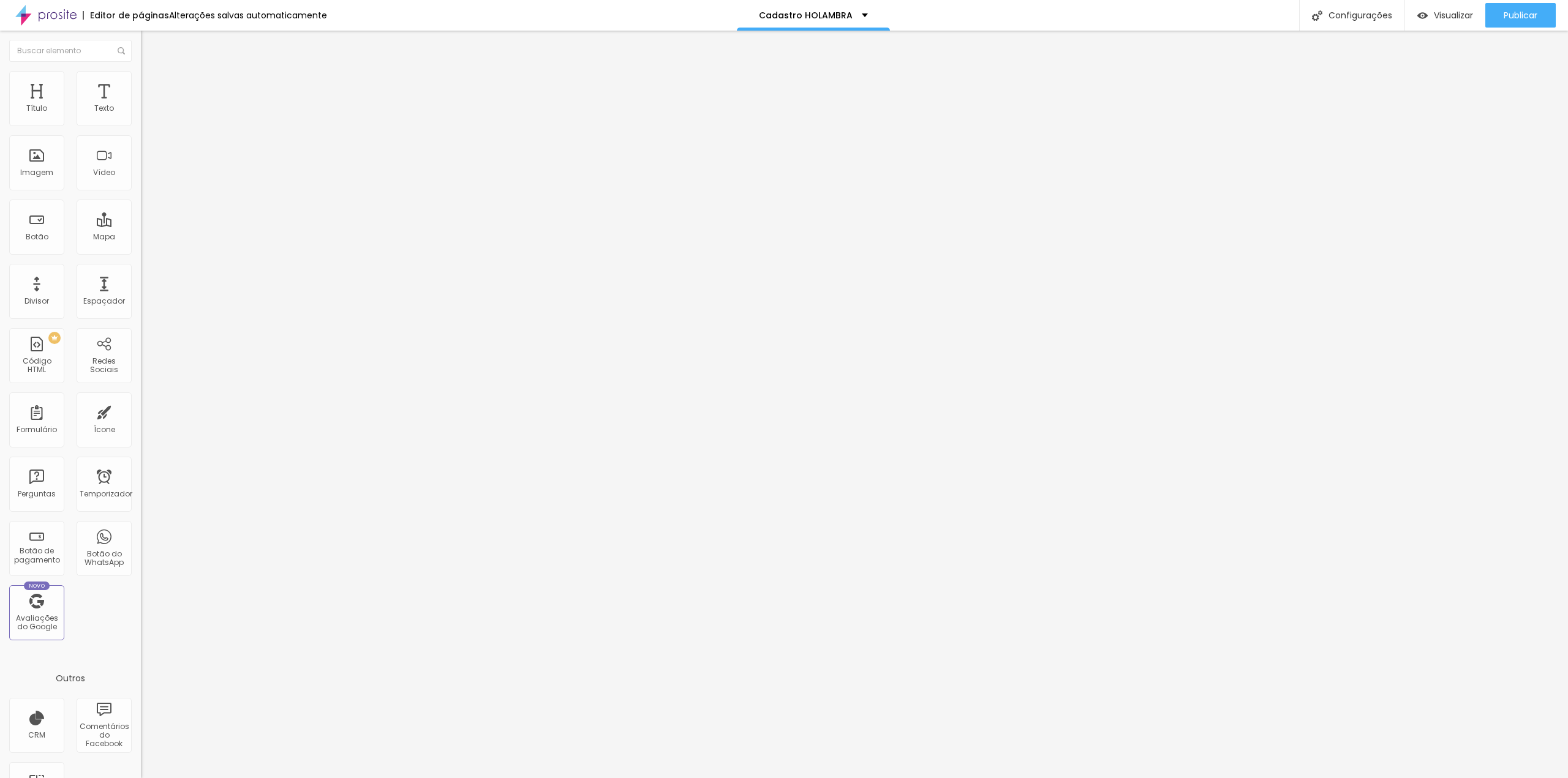
scroll to position [0, 0]
radio input "true"
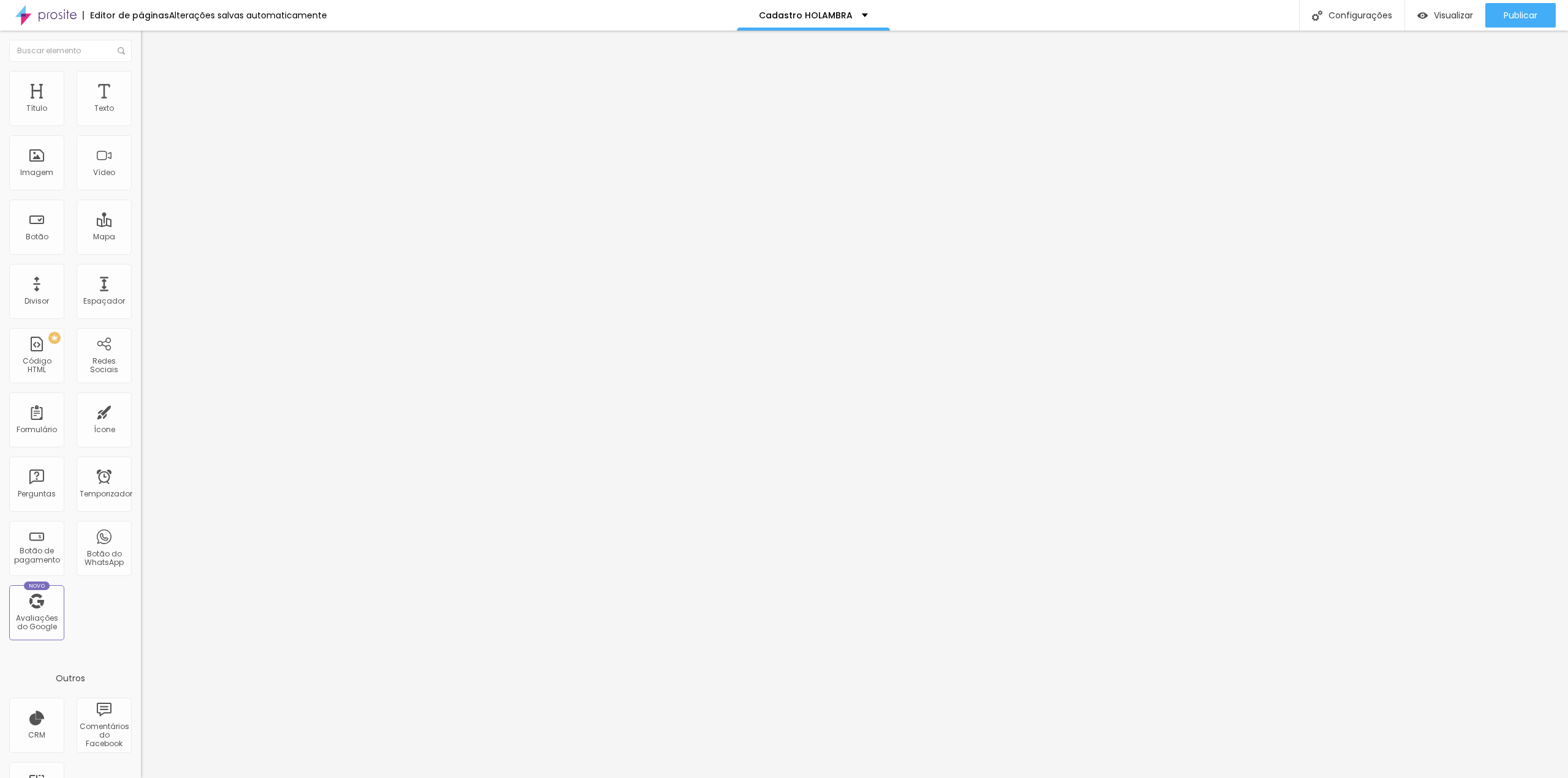
paste input "https://www.nanahdluizestudio.com/combos-holambra"
type input "https://www.nanahdluizestudio.com/combos-holambra"
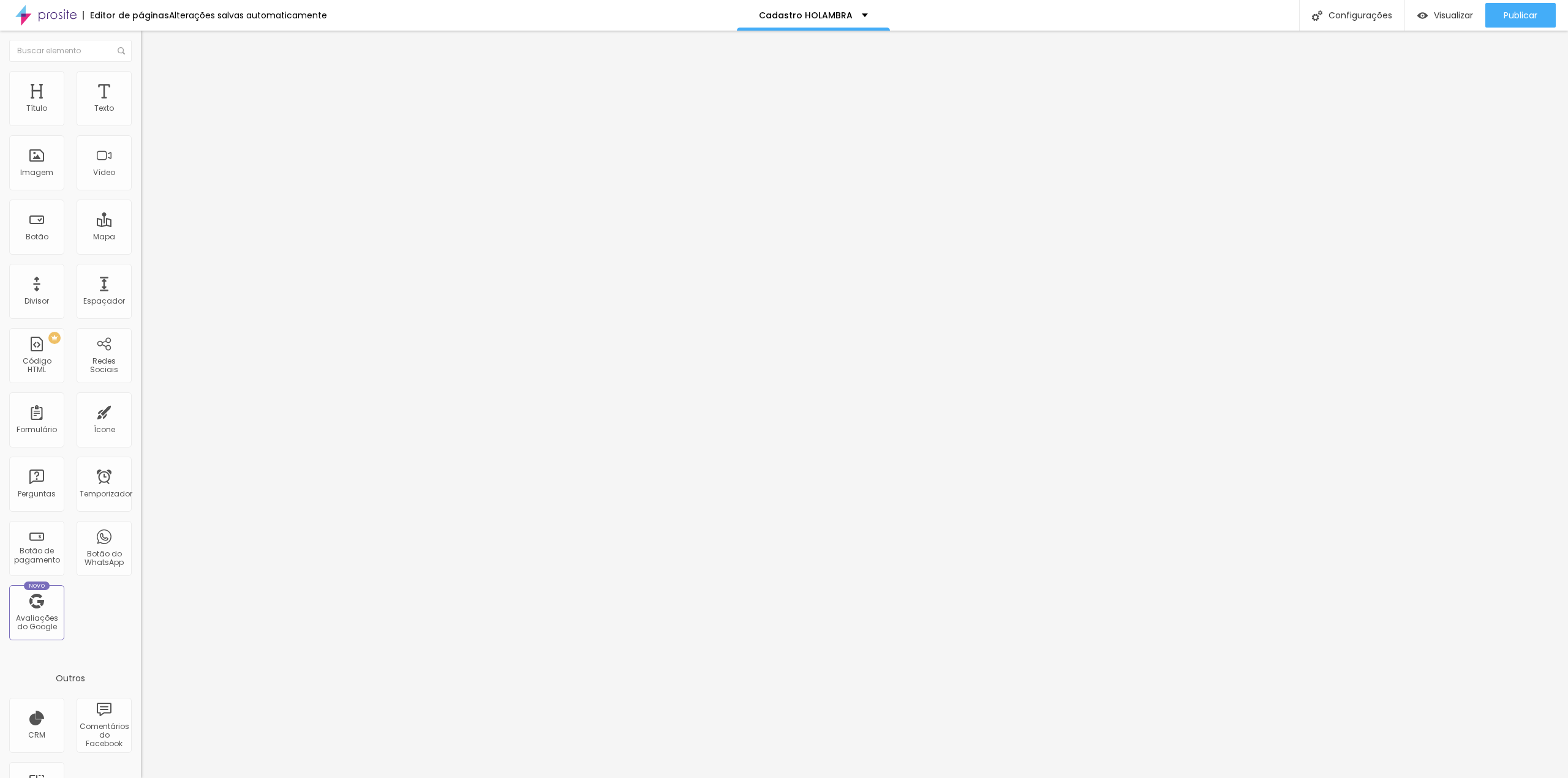
type input "Enviar e selecionar pacote"
type input "[EMAIL_ADDRESS][DOMAIN_NAME]"
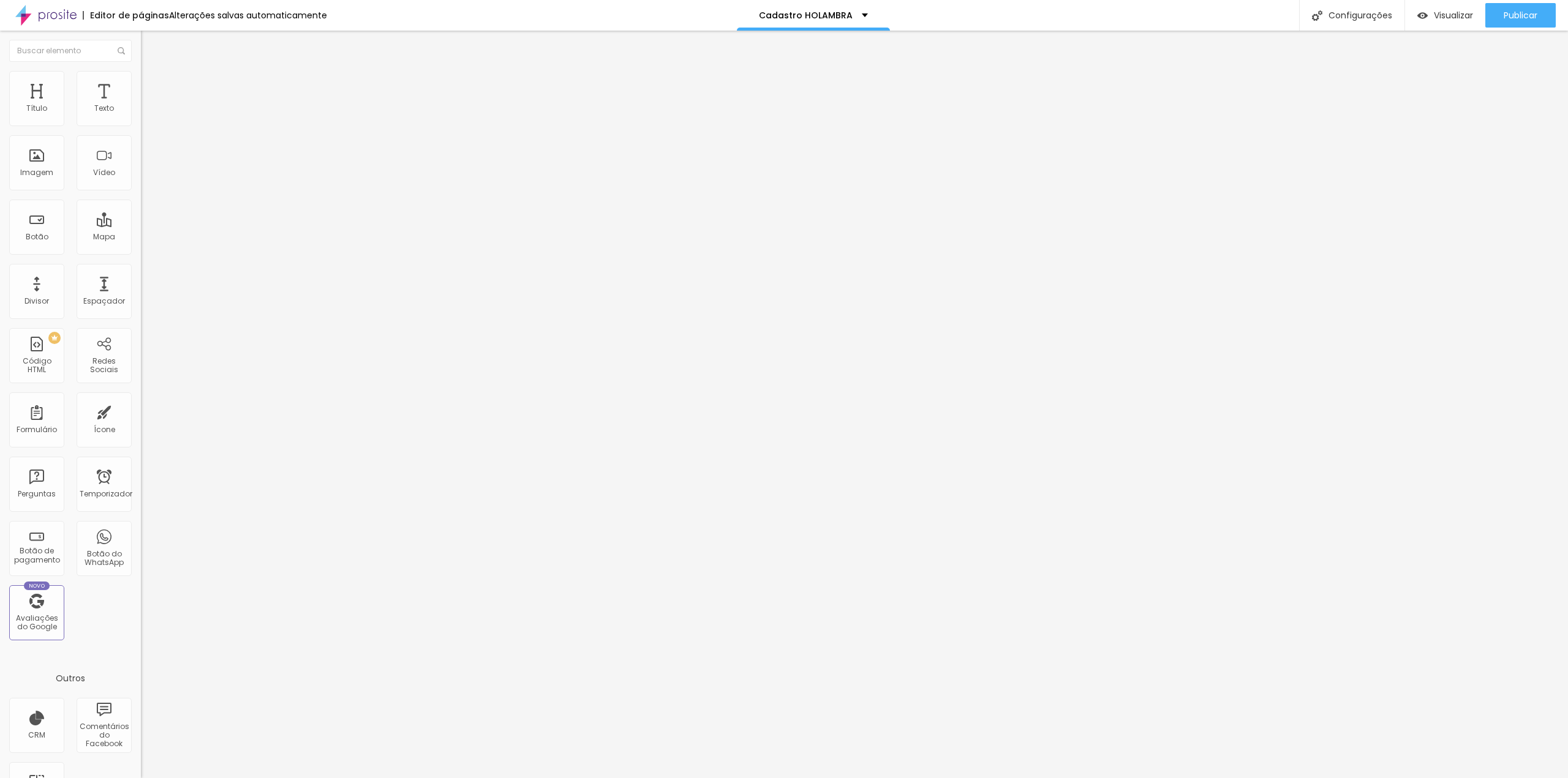
click at [1343, 18] on font "Configurações" at bounding box center [1360, 14] width 64 height 12
drag, startPoint x: 758, startPoint y: 255, endPoint x: 717, endPoint y: 254, distance: 41.0
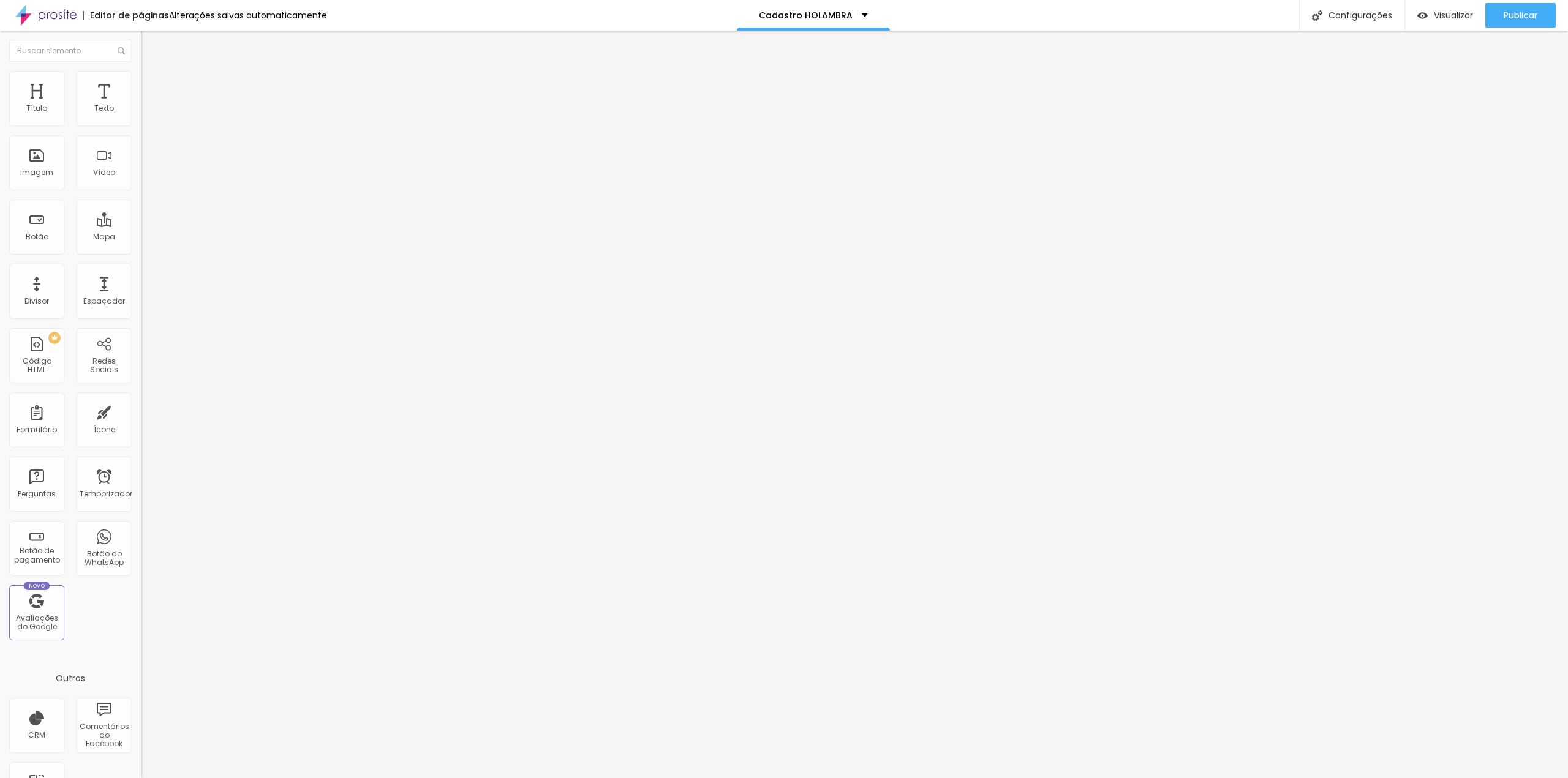
drag, startPoint x: 991, startPoint y: 478, endPoint x: 909, endPoint y: 470, distance: 82.4
paste input "HOLAMBRA"
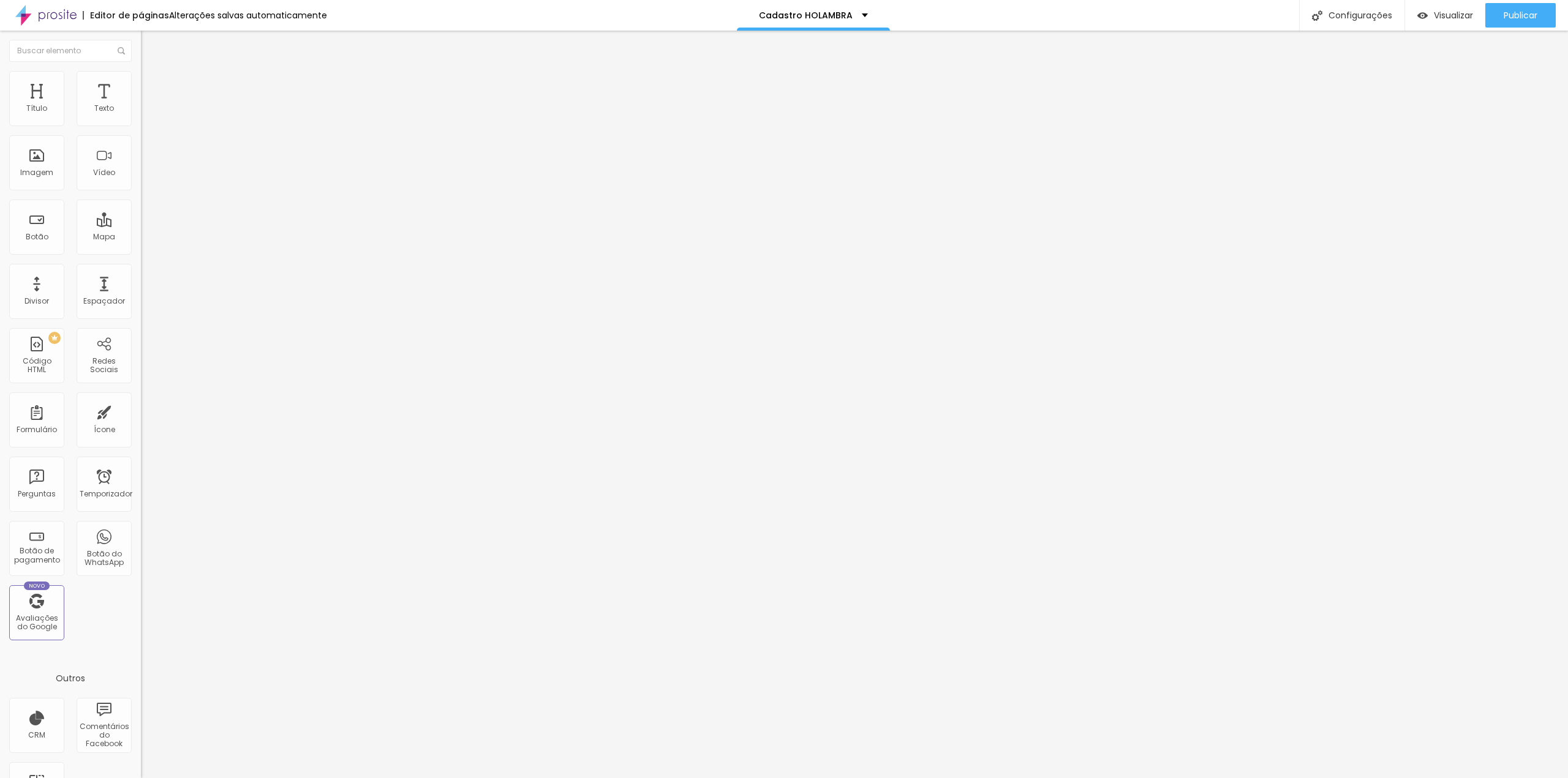
type input "Studio Nanah D´Luize - Pacotes e Combos Fotográficos HOLAMBRA"
drag, startPoint x: 989, startPoint y: 407, endPoint x: 910, endPoint y: 405, distance: 79.0
paste input "HOLAMBRA"
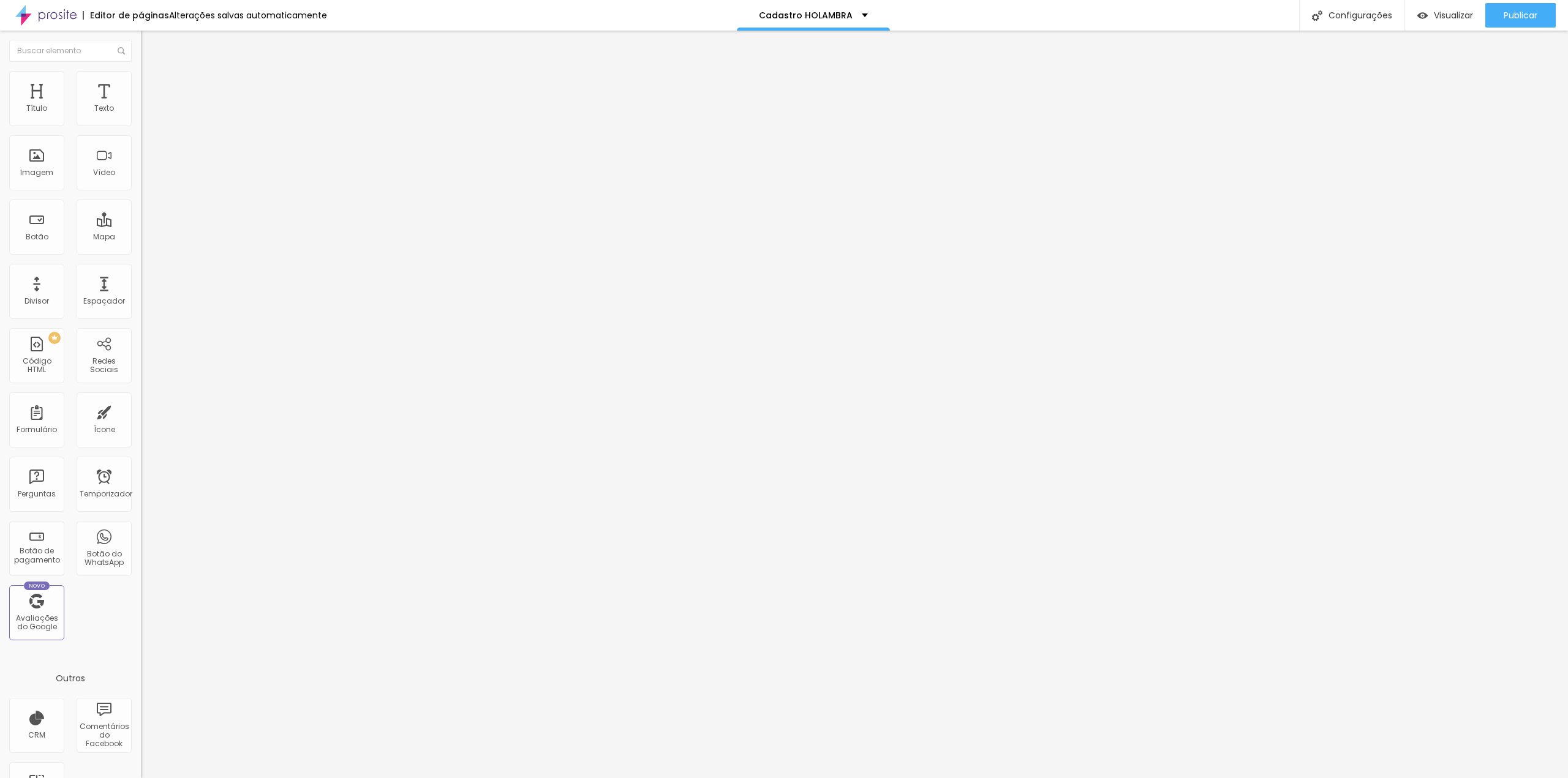
type input "Studio Nanah D´Luize - Pacotes e Combos Fotográficos HOLAMBRA"
click at [1009, 777] on div at bounding box center [784, 791] width 1568 height 11
click at [1511, 14] on font "Publicar" at bounding box center [1520, 14] width 34 height 12
